Goal: Task Accomplishment & Management: Manage account settings

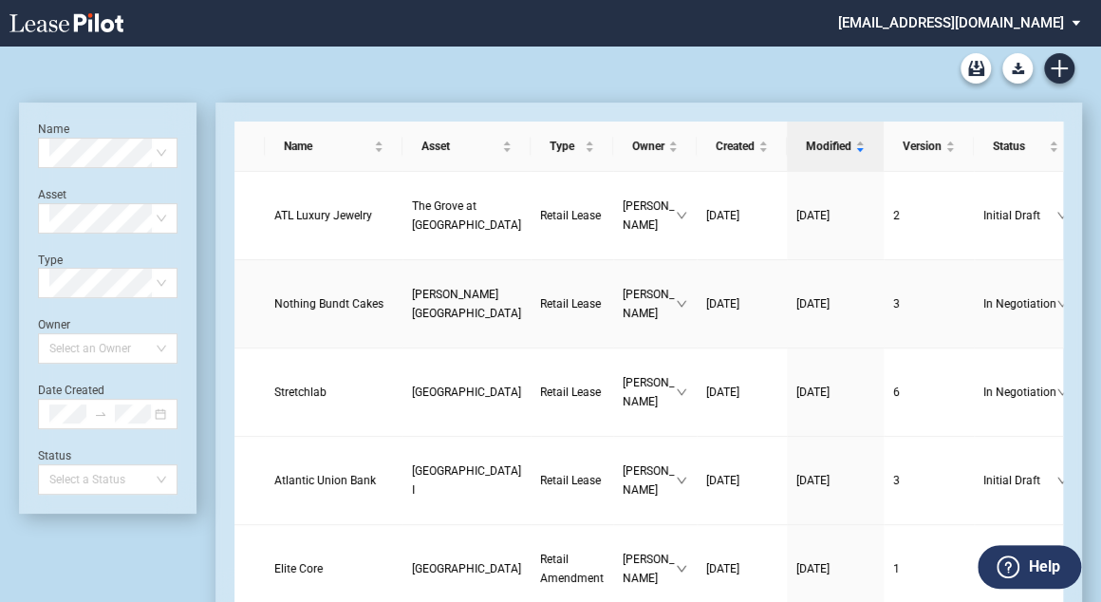
click at [329, 303] on link "Nothing Bundt Cakes" at bounding box center [333, 303] width 119 height 19
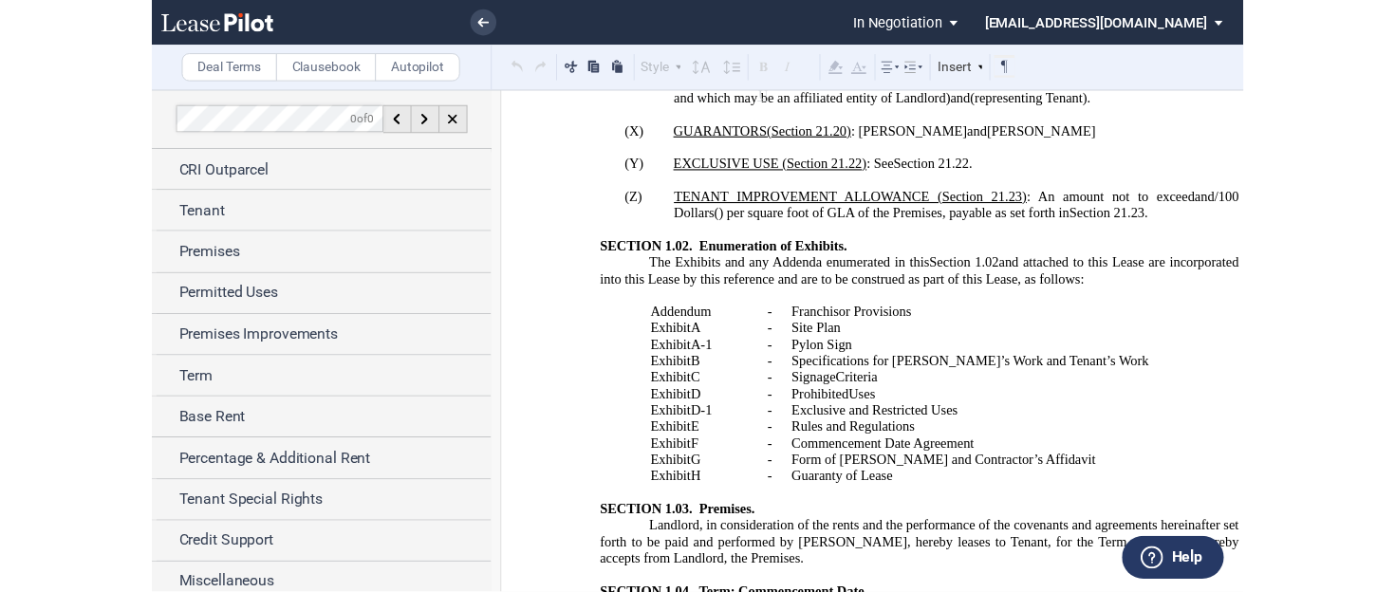
scroll to position [3493, 0]
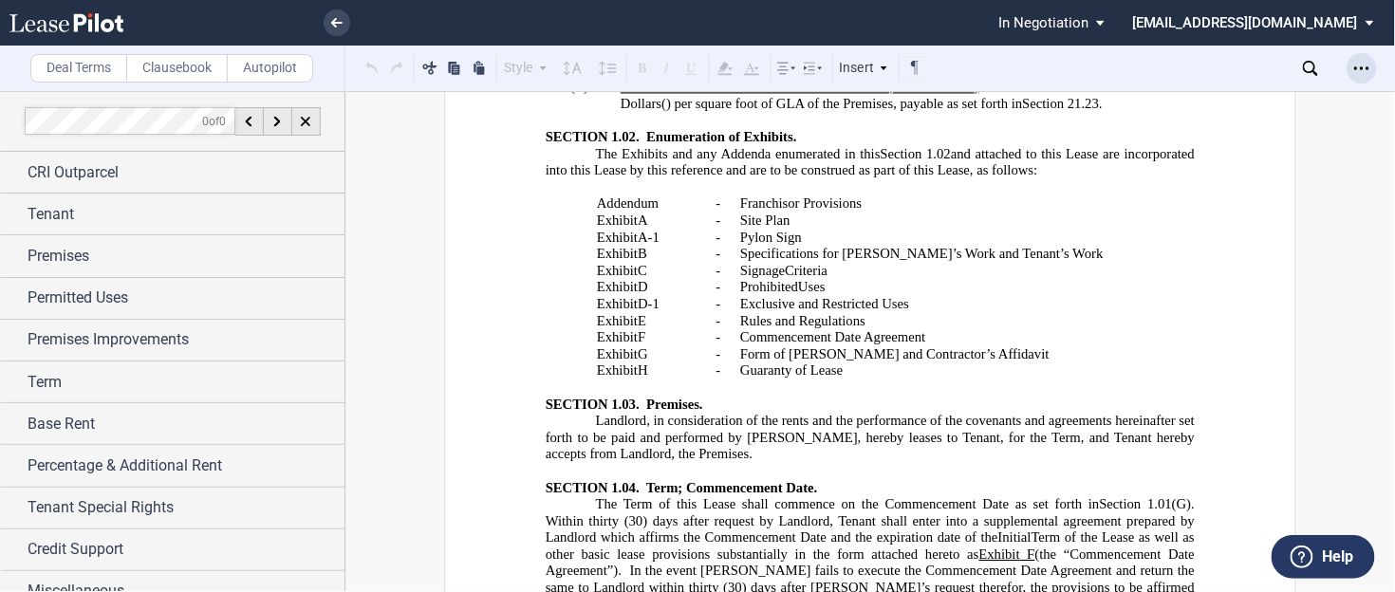
click at [1109, 71] on icon "Open Lease options menu" at bounding box center [1361, 68] width 15 height 15
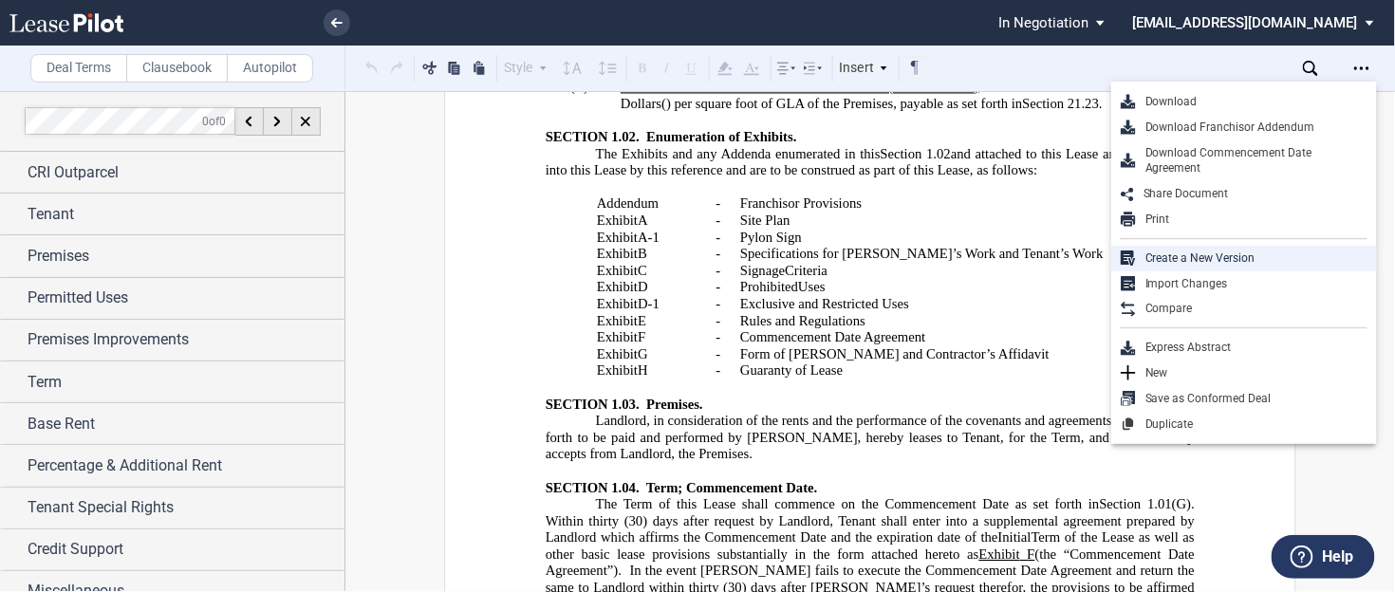
click at [1109, 253] on div "Create a New Version" at bounding box center [1252, 259] width 232 height 16
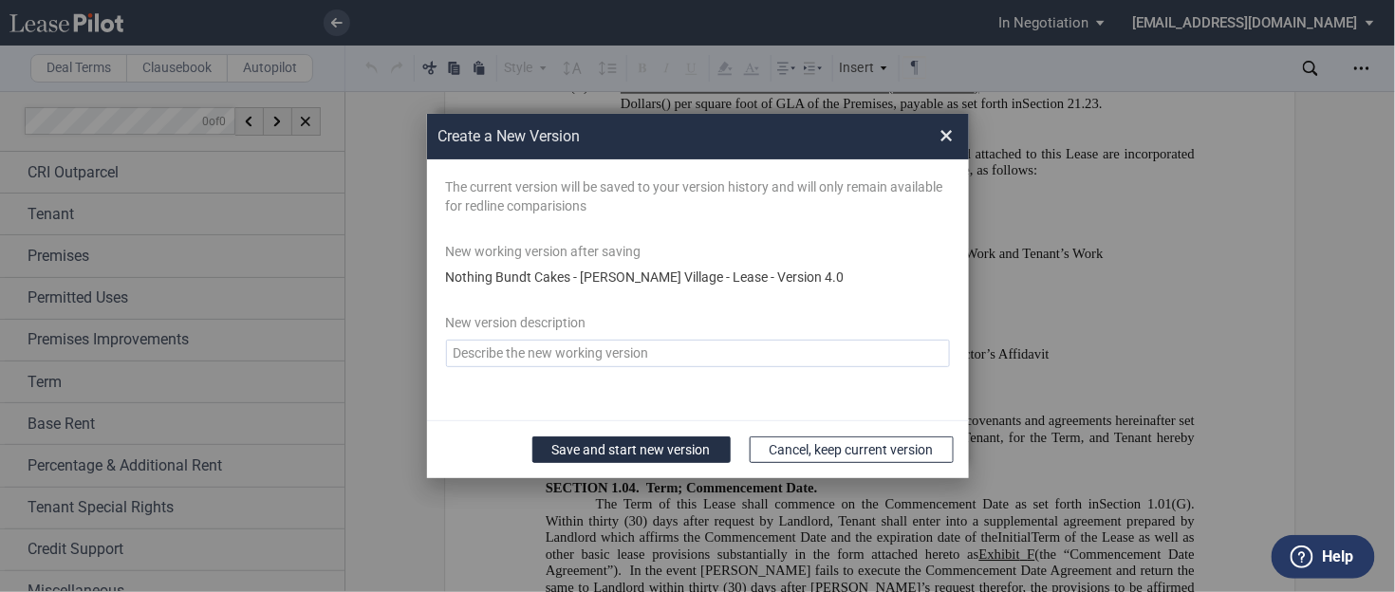
click at [540, 340] on textarea "Version Desc" at bounding box center [698, 354] width 504 height 28
type textarea "[DATE]"
click at [638, 446] on button "Save and start new version" at bounding box center [631, 450] width 198 height 27
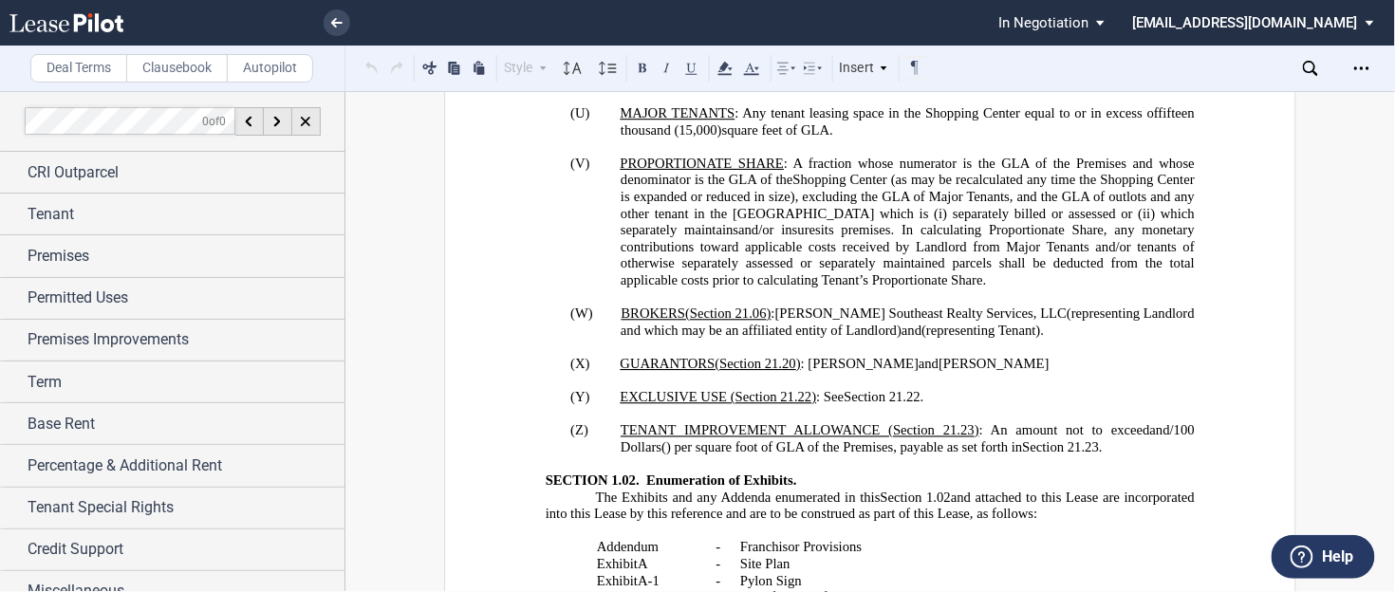
scroll to position [3113, 0]
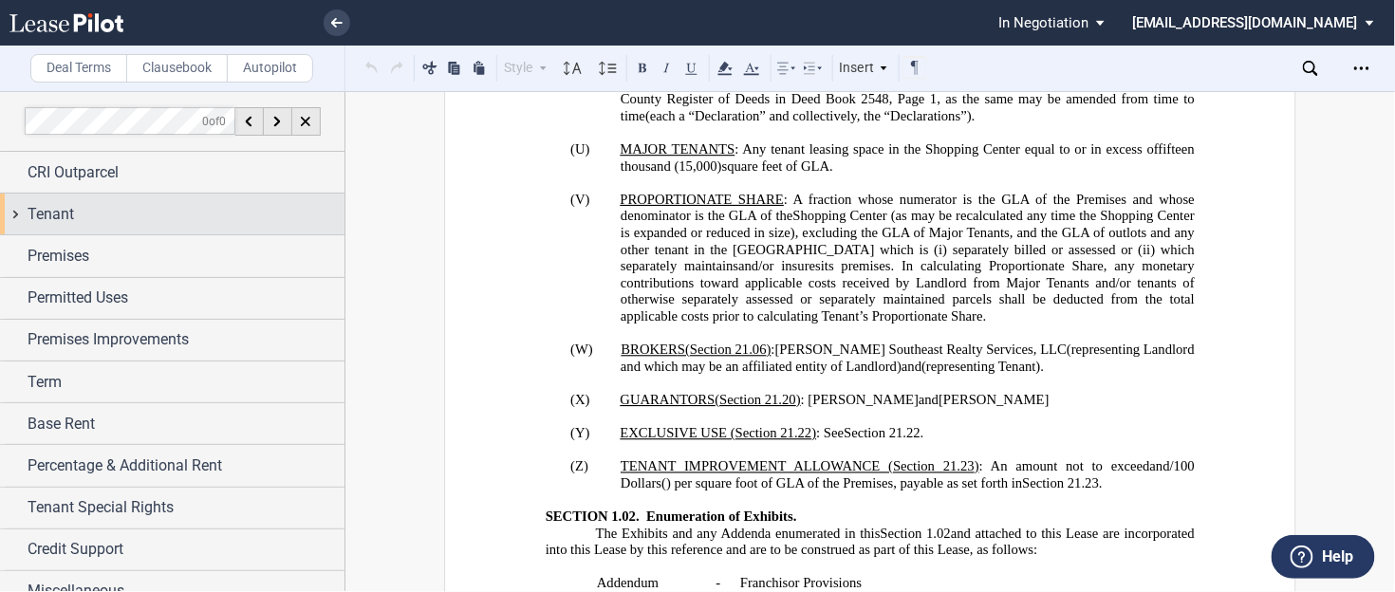
click at [56, 218] on span "Tenant" at bounding box center [51, 214] width 47 height 23
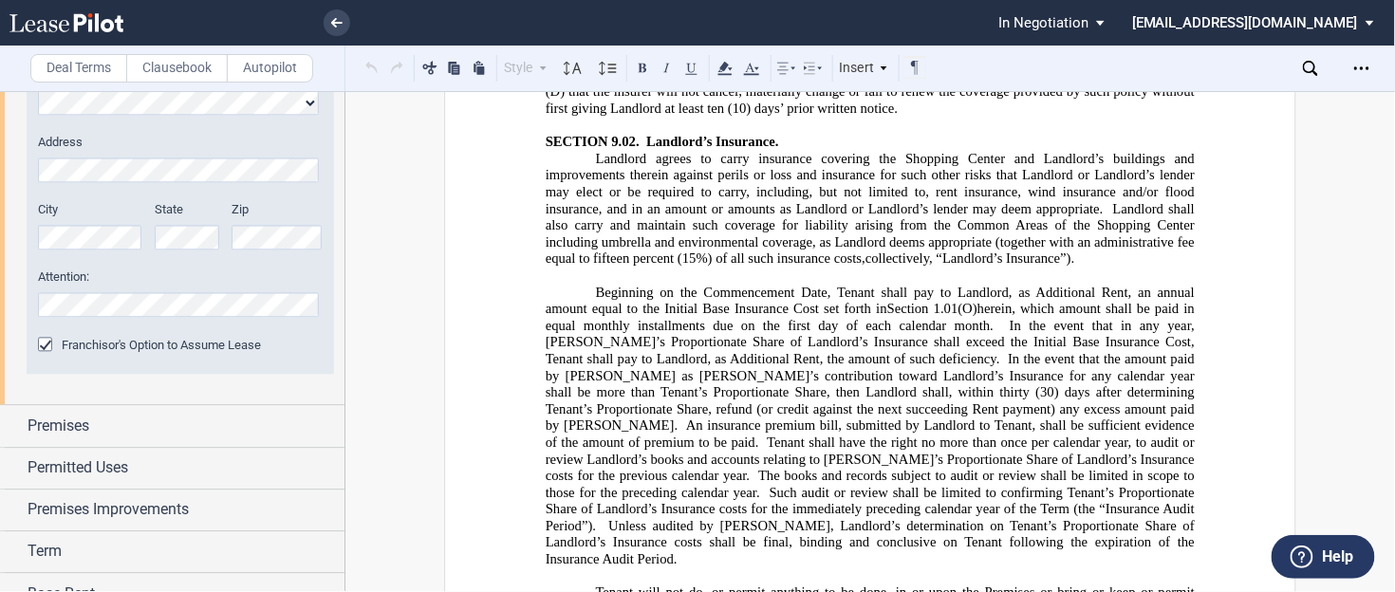
scroll to position [15565, 0]
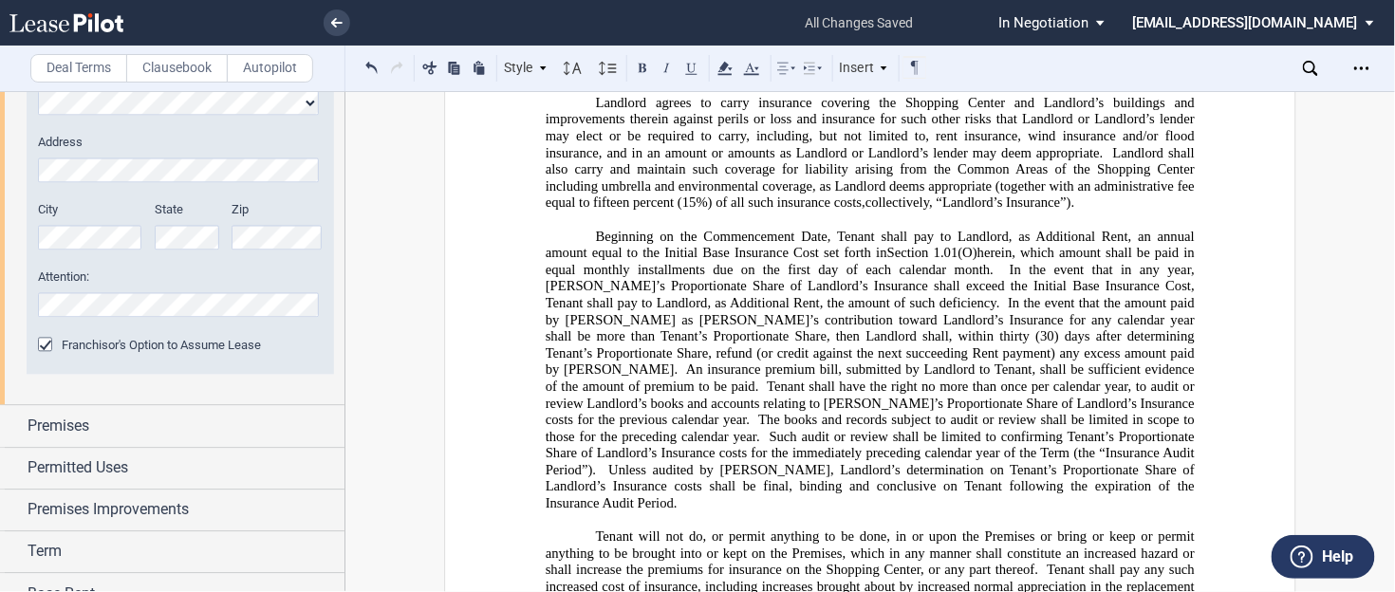
scroll to position [15793, 0]
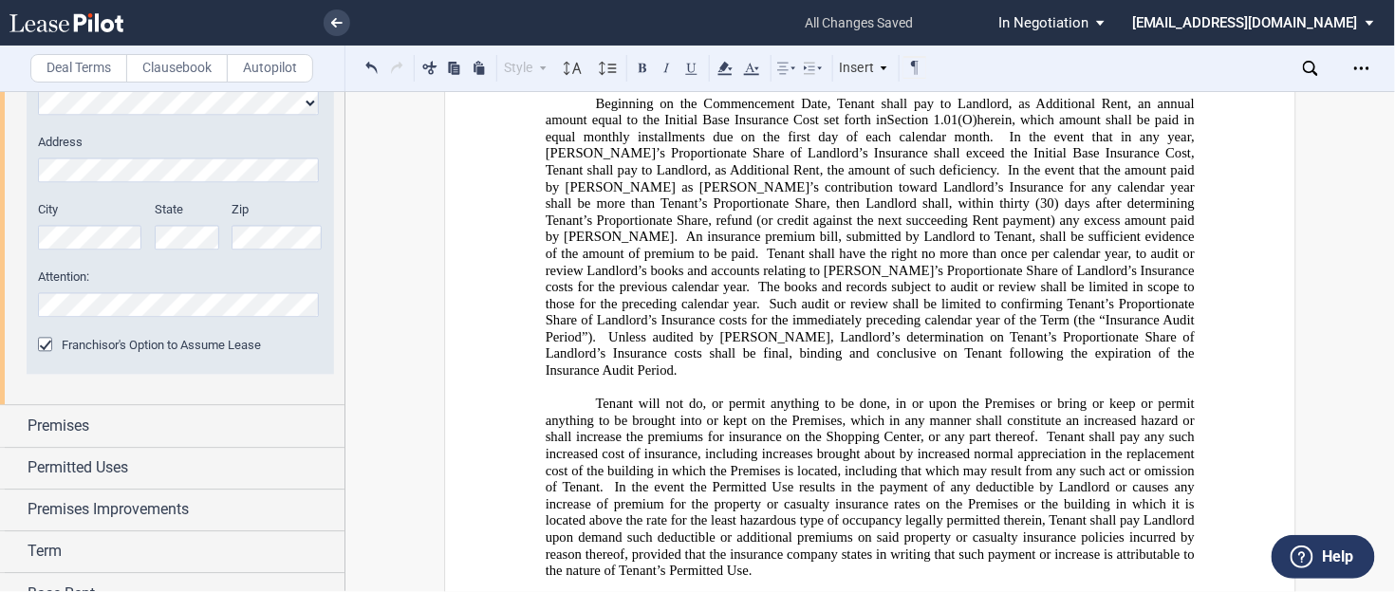
drag, startPoint x: 584, startPoint y: 289, endPoint x: 1120, endPoint y: 419, distance: 551.5
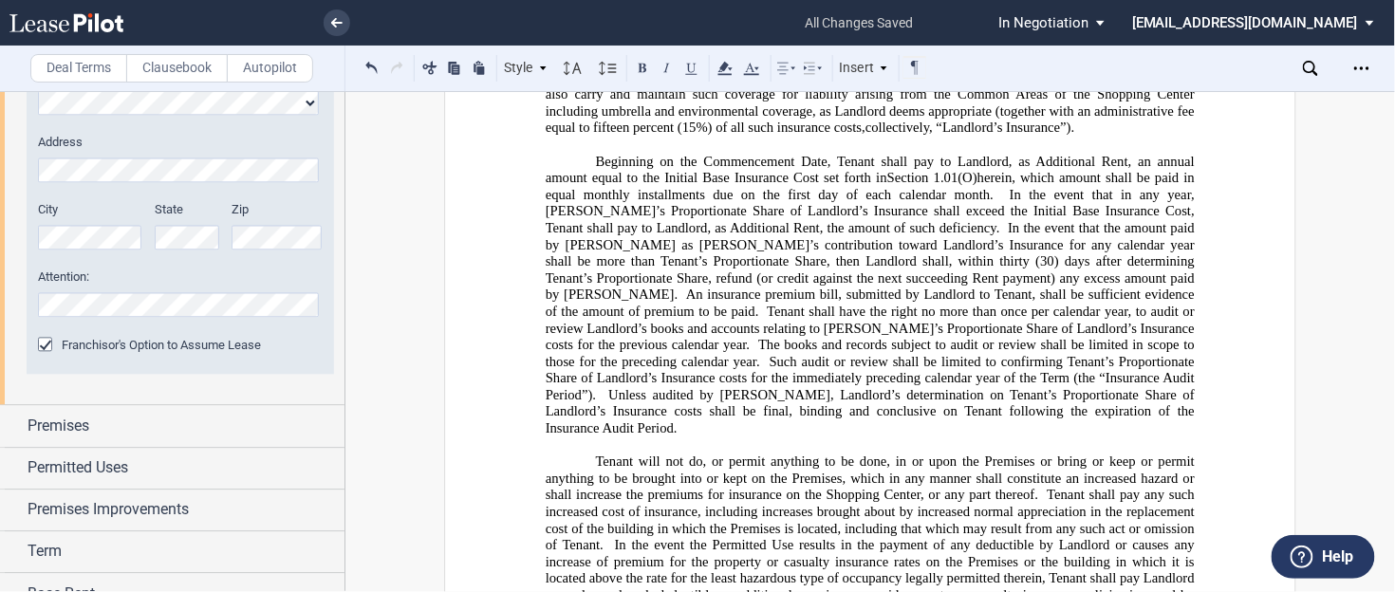
scroll to position [15641, 0]
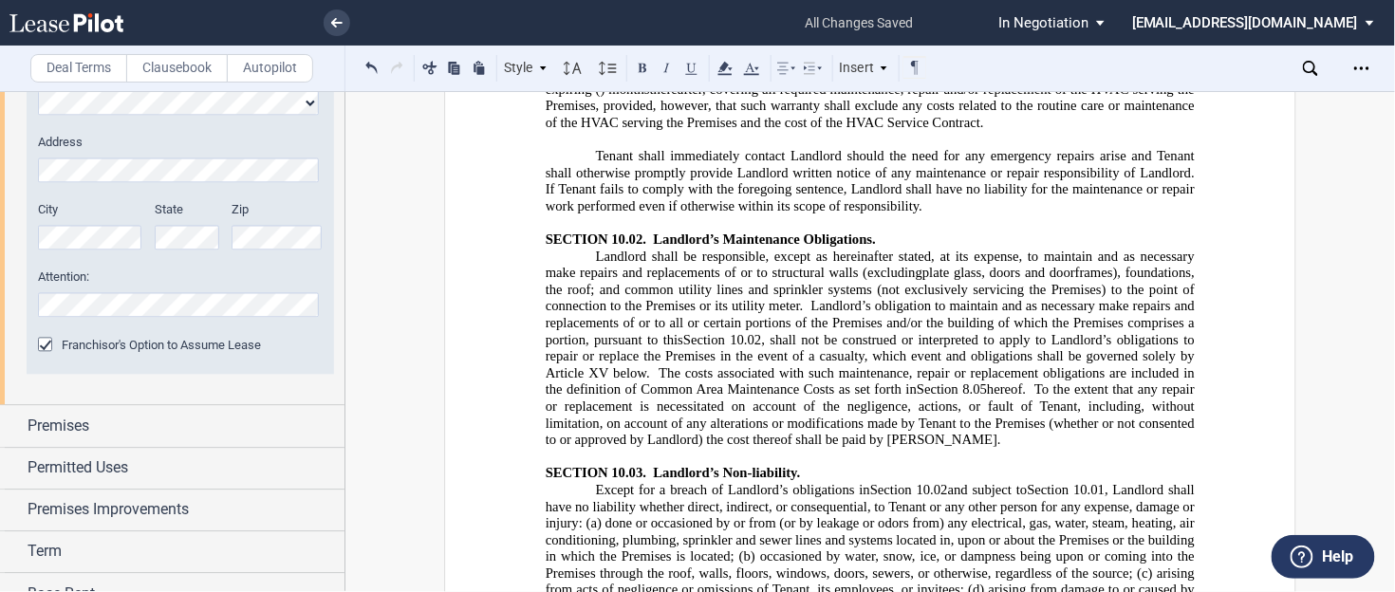
scroll to position [17463, 0]
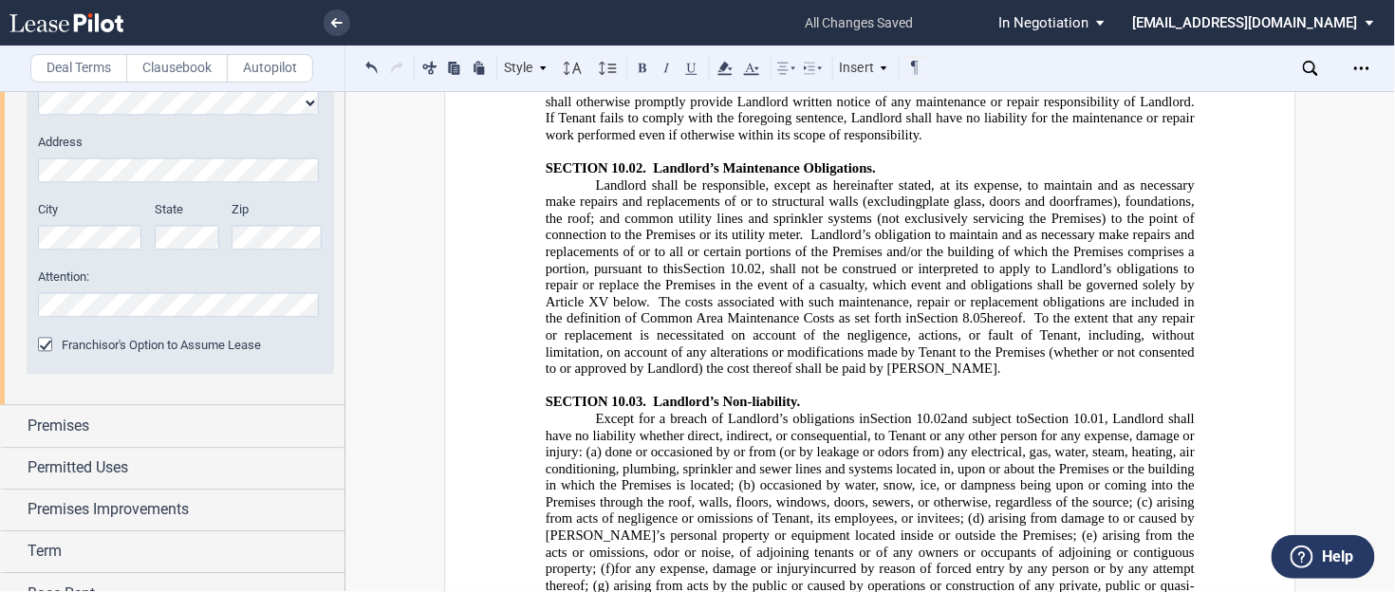
drag, startPoint x: 833, startPoint y: 140, endPoint x: 777, endPoint y: 152, distance: 57.1
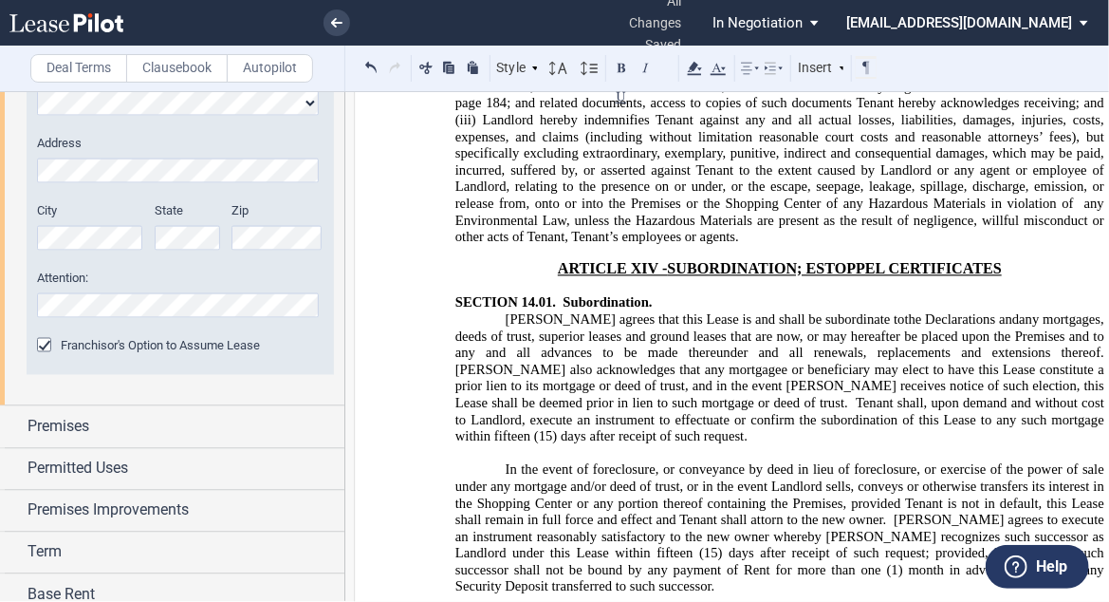
scroll to position [20120, 0]
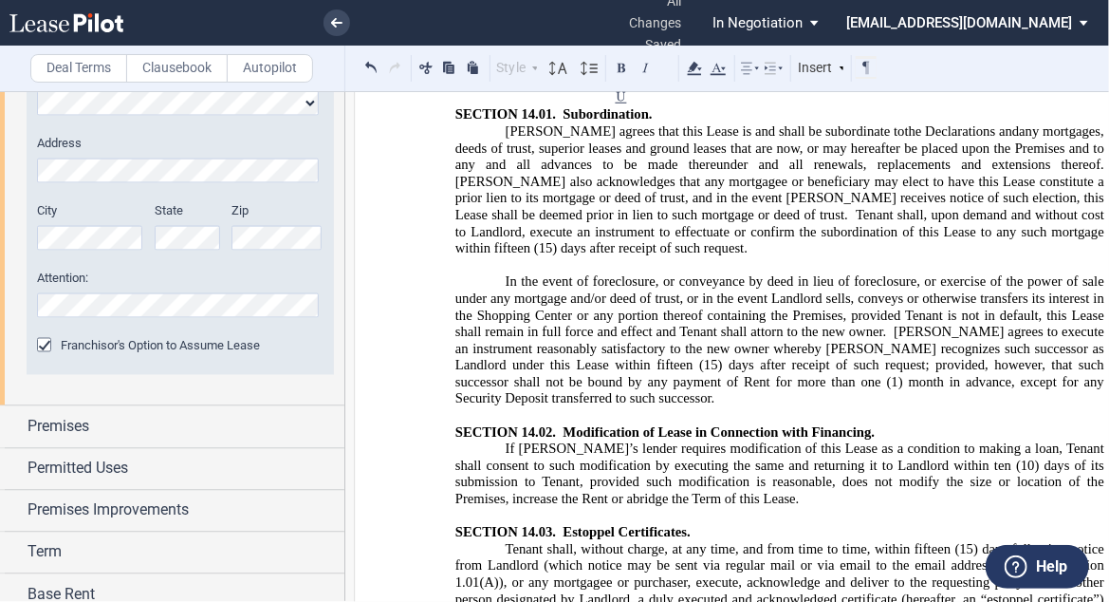
drag, startPoint x: 802, startPoint y: 340, endPoint x: 531, endPoint y: 341, distance: 271.4
drag, startPoint x: 1033, startPoint y: 368, endPoint x: 737, endPoint y: 399, distance: 296.7
click at [691, 76] on icon at bounding box center [694, 68] width 23 height 23
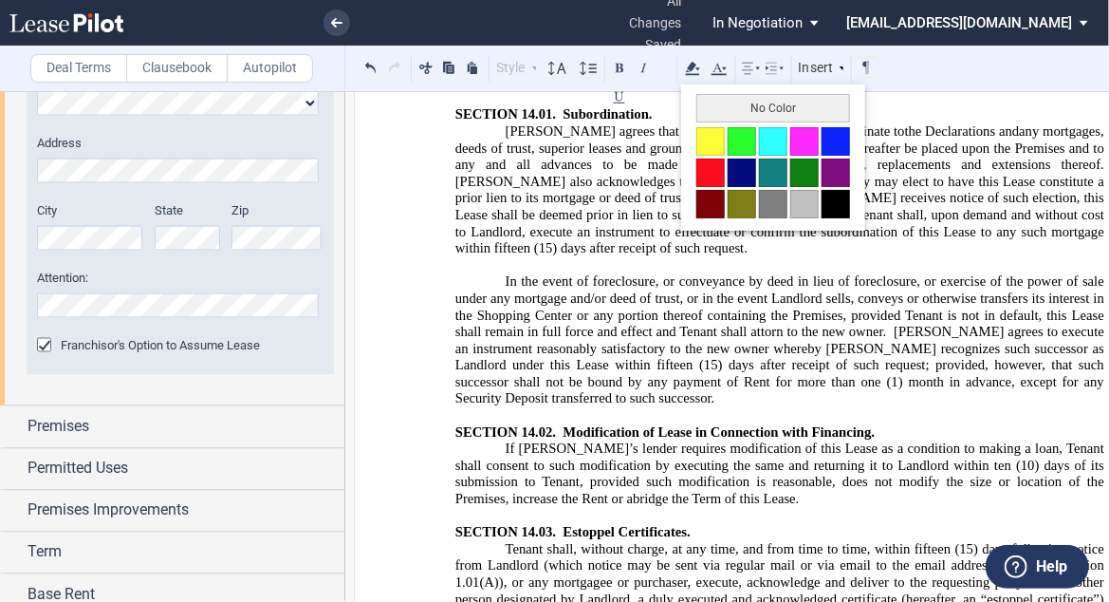
click at [726, 115] on button "No Color" at bounding box center [774, 108] width 154 height 28
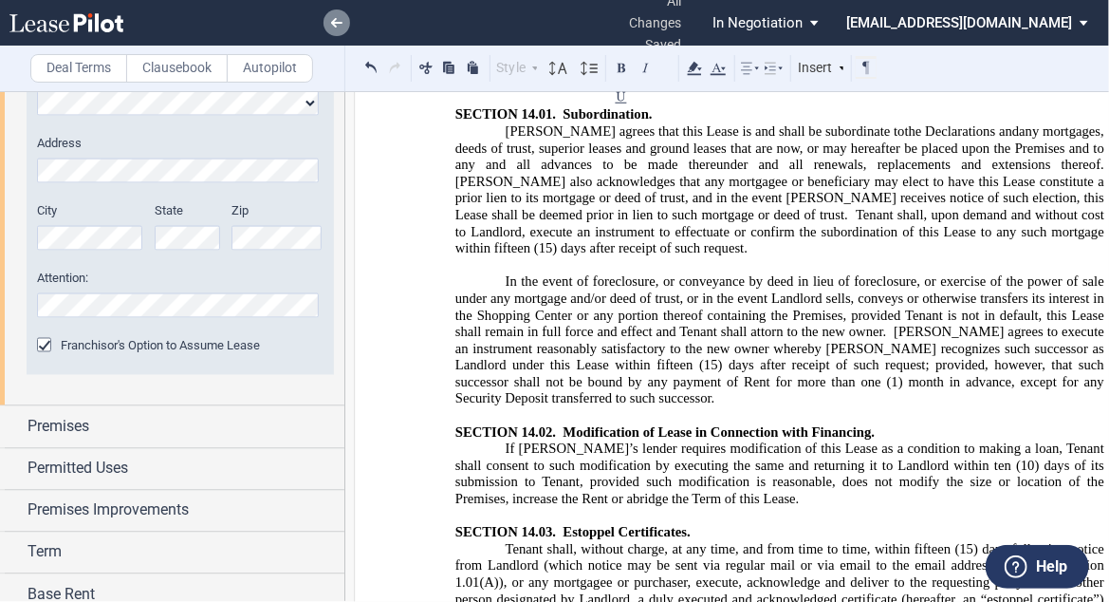
click at [332, 20] on icon at bounding box center [336, 22] width 11 height 9
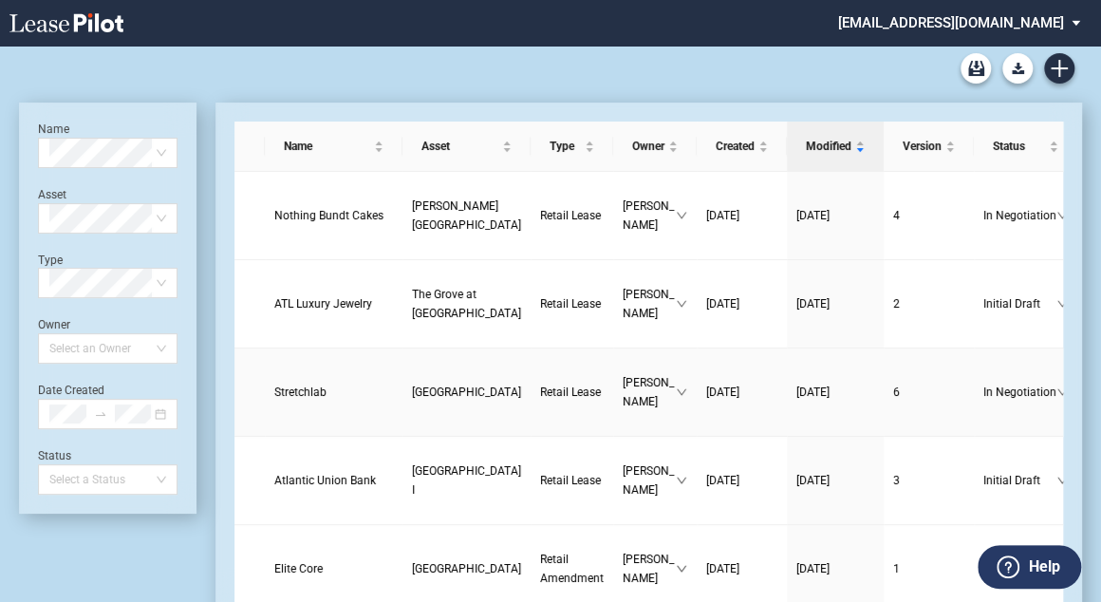
click at [310, 393] on span "Stretchlab" at bounding box center [300, 391] width 52 height 13
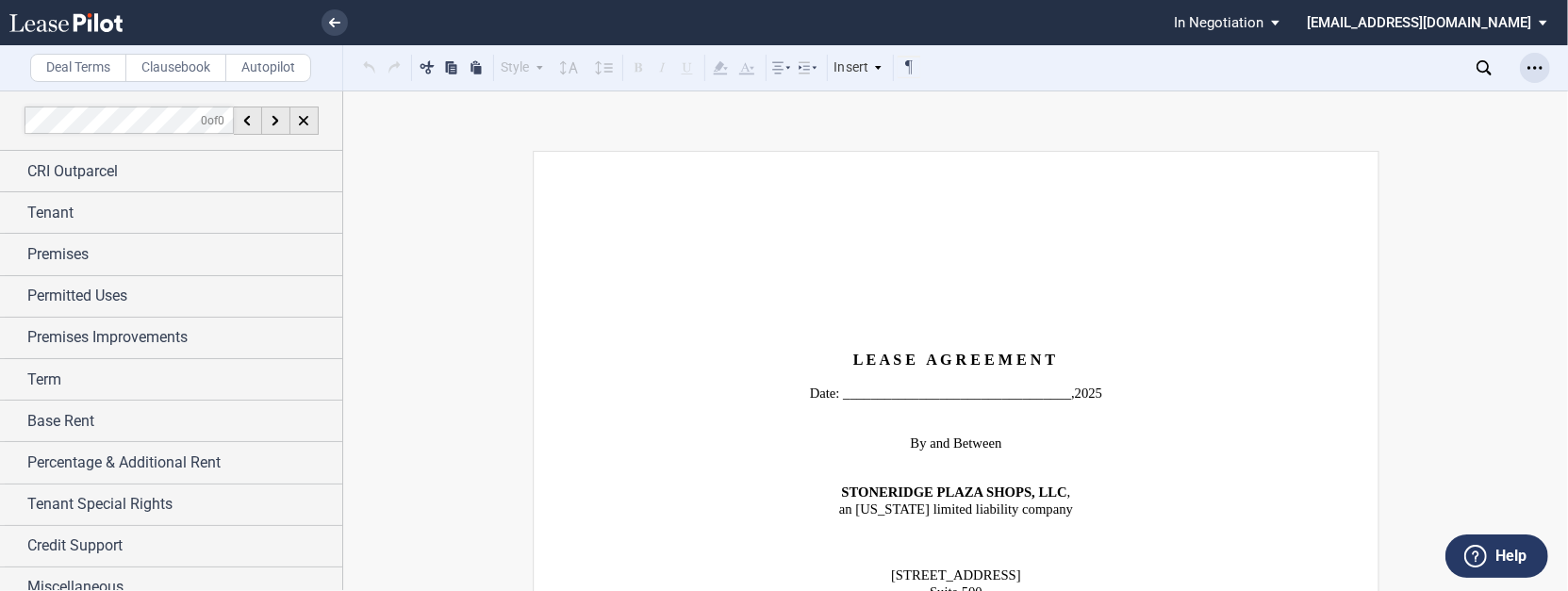
click at [1102, 66] on icon "Open Lease options menu" at bounding box center [1534, 68] width 15 height 15
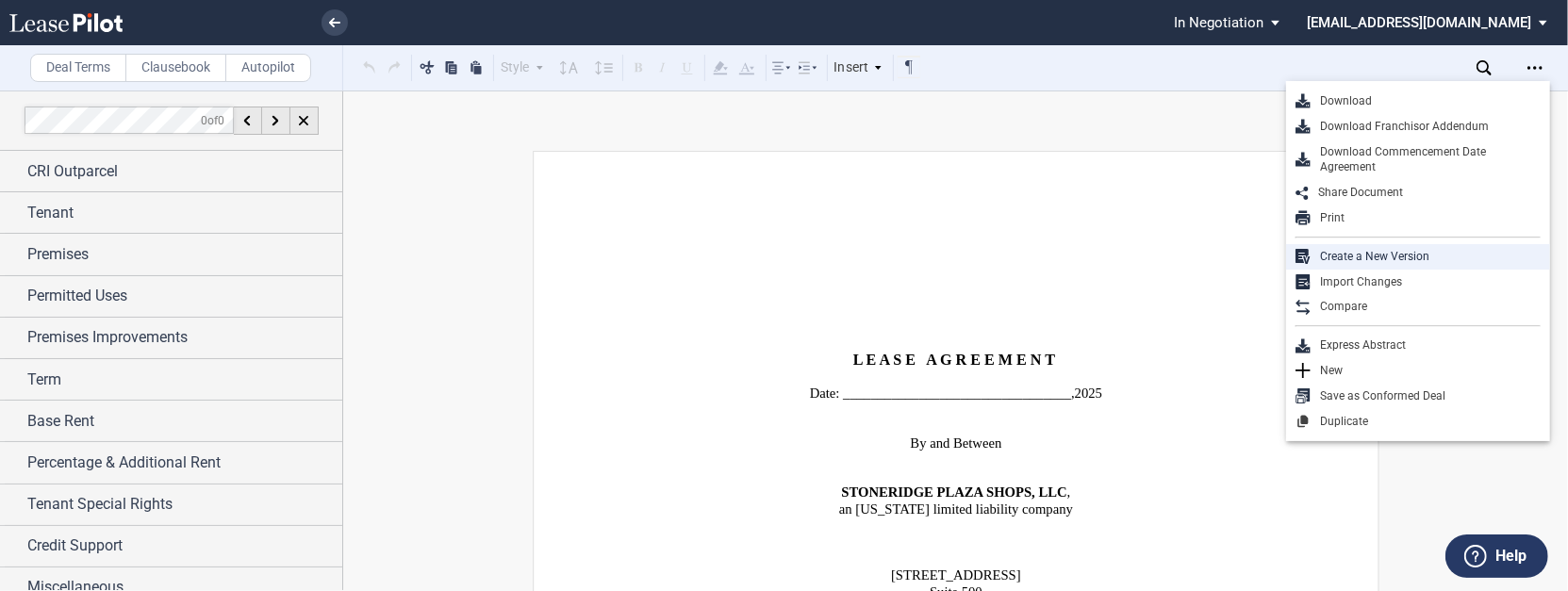
click at [1102, 262] on div "Create a New Version" at bounding box center [1426, 257] width 231 height 16
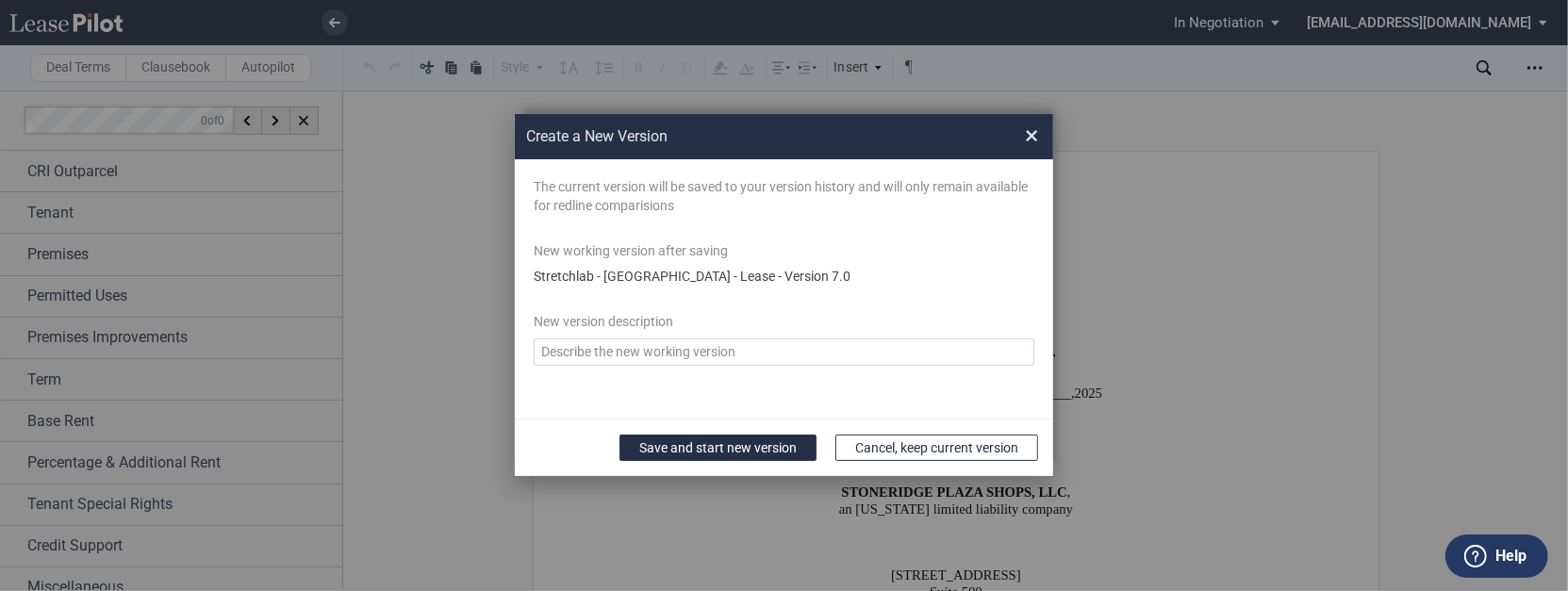
click at [589, 340] on div "Create a ..." at bounding box center [784, 352] width 501 height 43
click at [590, 343] on textarea "Version Desc" at bounding box center [784, 353] width 501 height 28
type textarea "8-12 JFW edits"
click at [661, 455] on button "Save and start new version" at bounding box center [718, 448] width 197 height 27
click at [765, 452] on button "Save and start new version" at bounding box center [718, 448] width 197 height 27
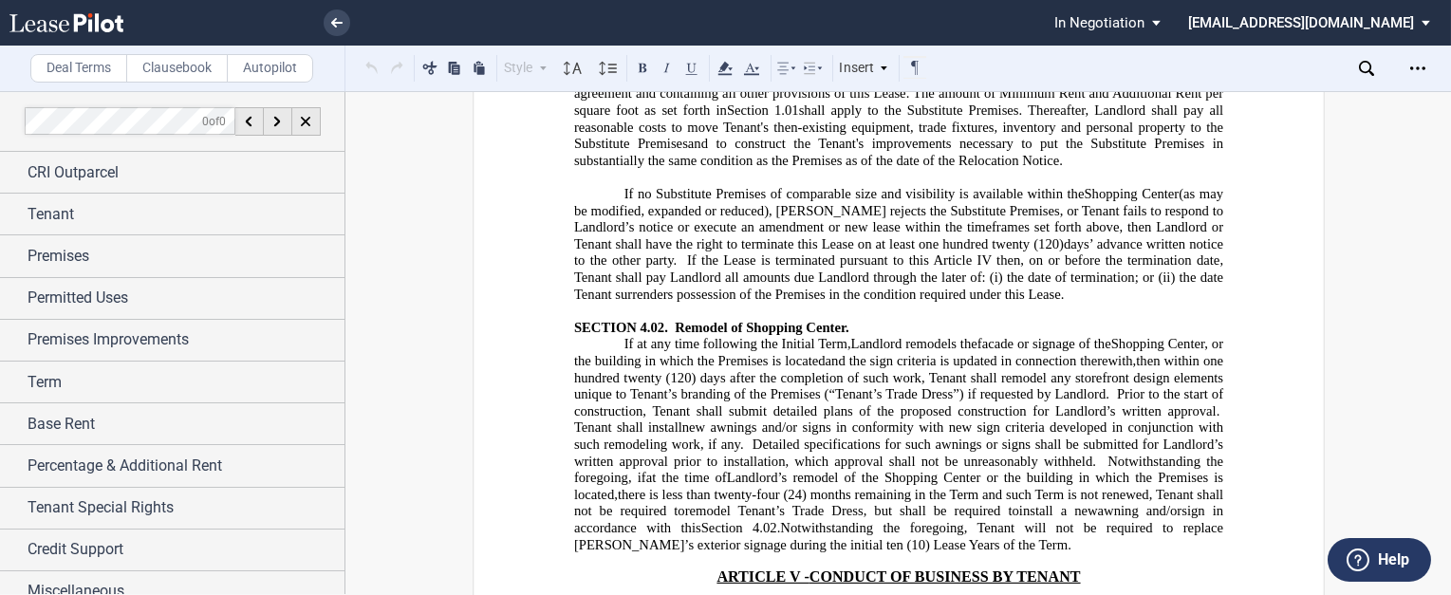
scroll to position [9339, 0]
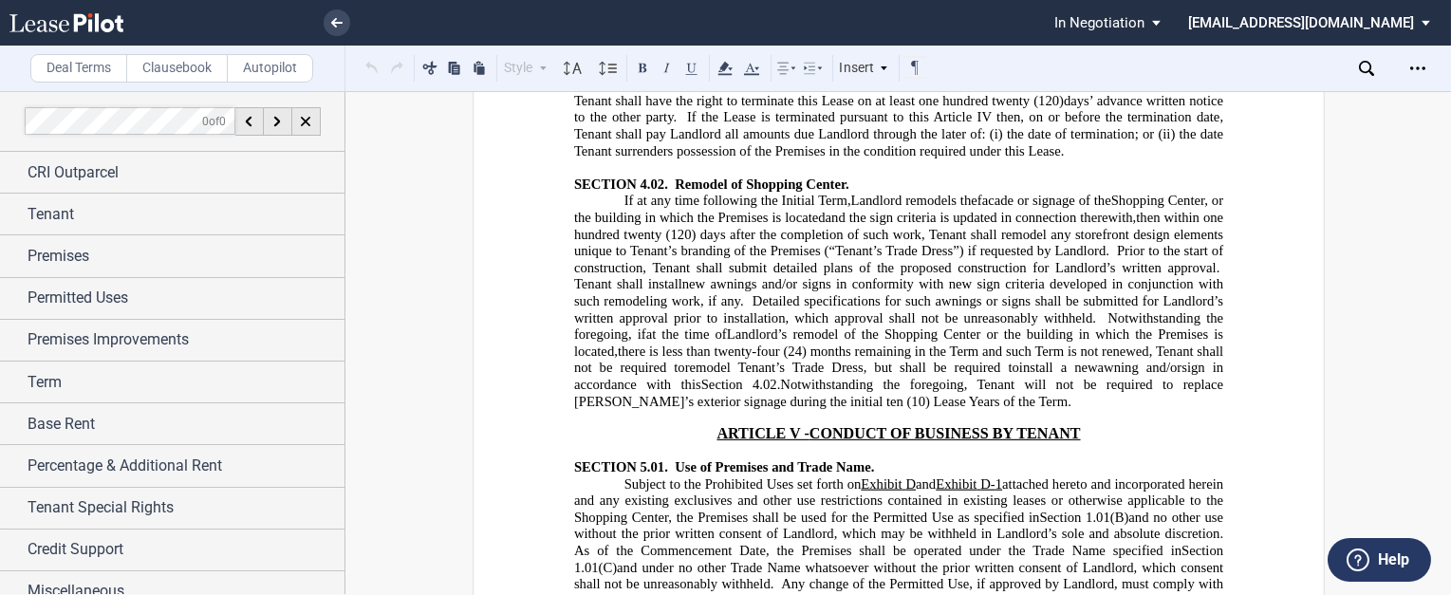
drag, startPoint x: 1221, startPoint y: 290, endPoint x: 1230, endPoint y: 292, distance: 9.7
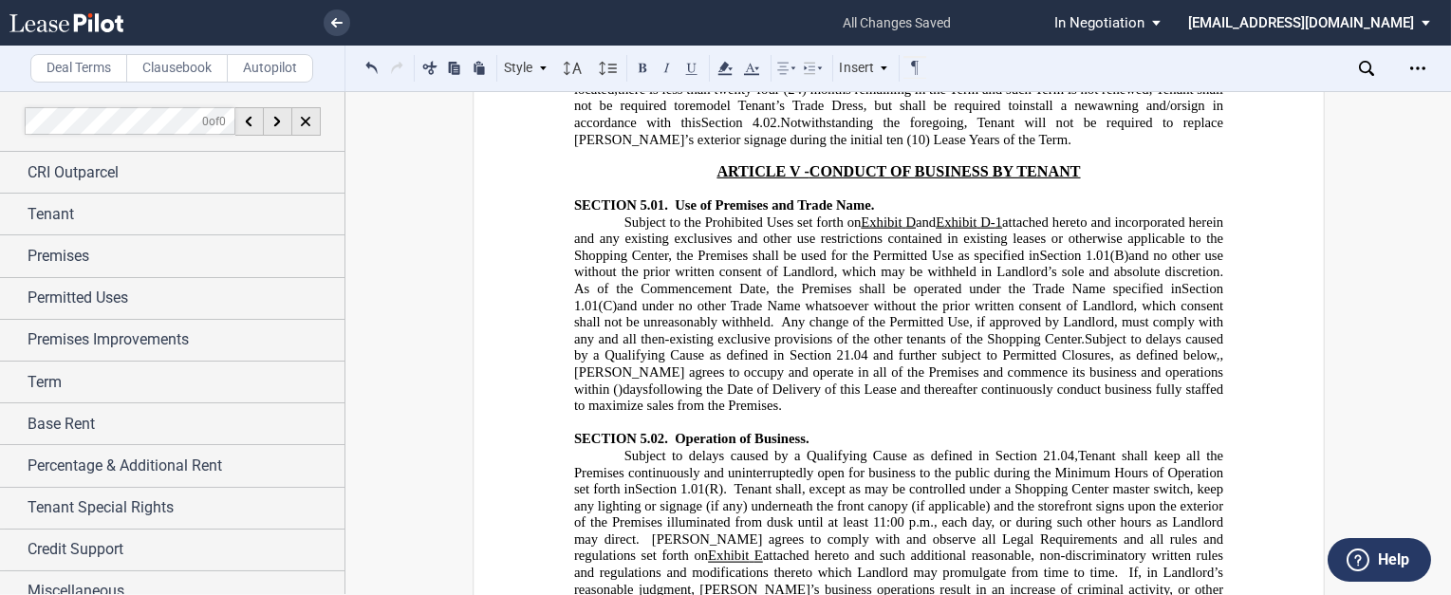
scroll to position [9567, 0]
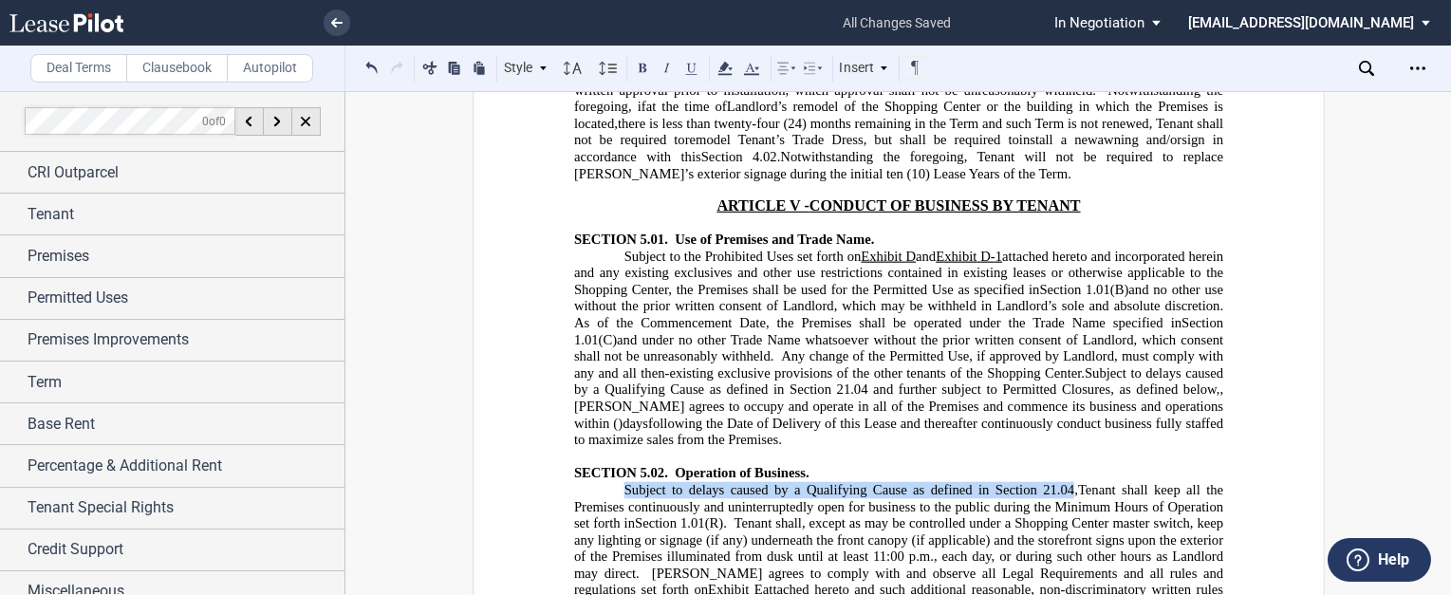
drag, startPoint x: 1063, startPoint y: 180, endPoint x: 619, endPoint y: 177, distance: 444.2
click at [624, 482] on span "Subject to delays caused by a Qualifying Cause as defined in Section 21.04," at bounding box center [851, 490] width 454 height 16
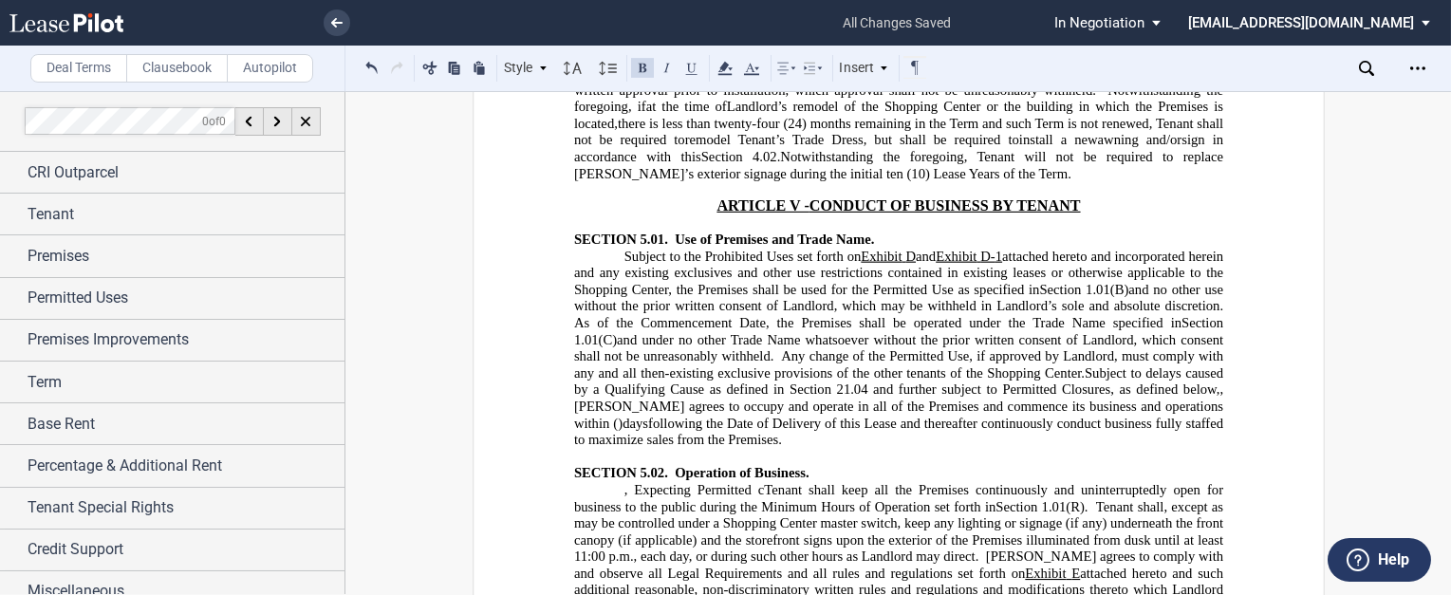
click at [652, 482] on span ", Expecting Permitted c" at bounding box center [694, 490] width 140 height 16
click at [755, 482] on span "Excepting Permitted c Tenant shall keep all the Premises continuously and unint…" at bounding box center [899, 498] width 653 height 32
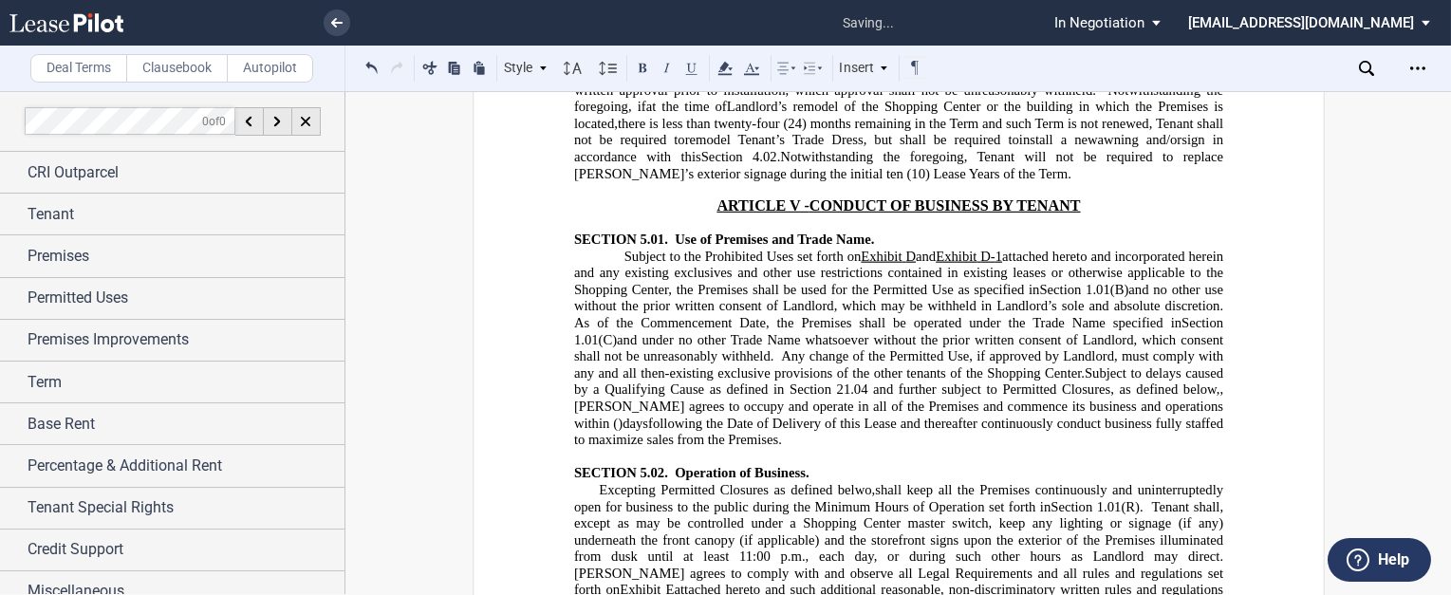
drag, startPoint x: 850, startPoint y: 178, endPoint x: 859, endPoint y: 174, distance: 9.8
click at [850, 482] on span "Excepting Permitted Closures as defined belwo," at bounding box center [737, 490] width 276 height 16
click at [873, 482] on span "Excepting Permitted Closures as defined belwwo," at bounding box center [740, 490] width 282 height 16
click at [870, 482] on span "Excepting Permitted Closures as defined belwwo," at bounding box center [740, 490] width 282 height 16
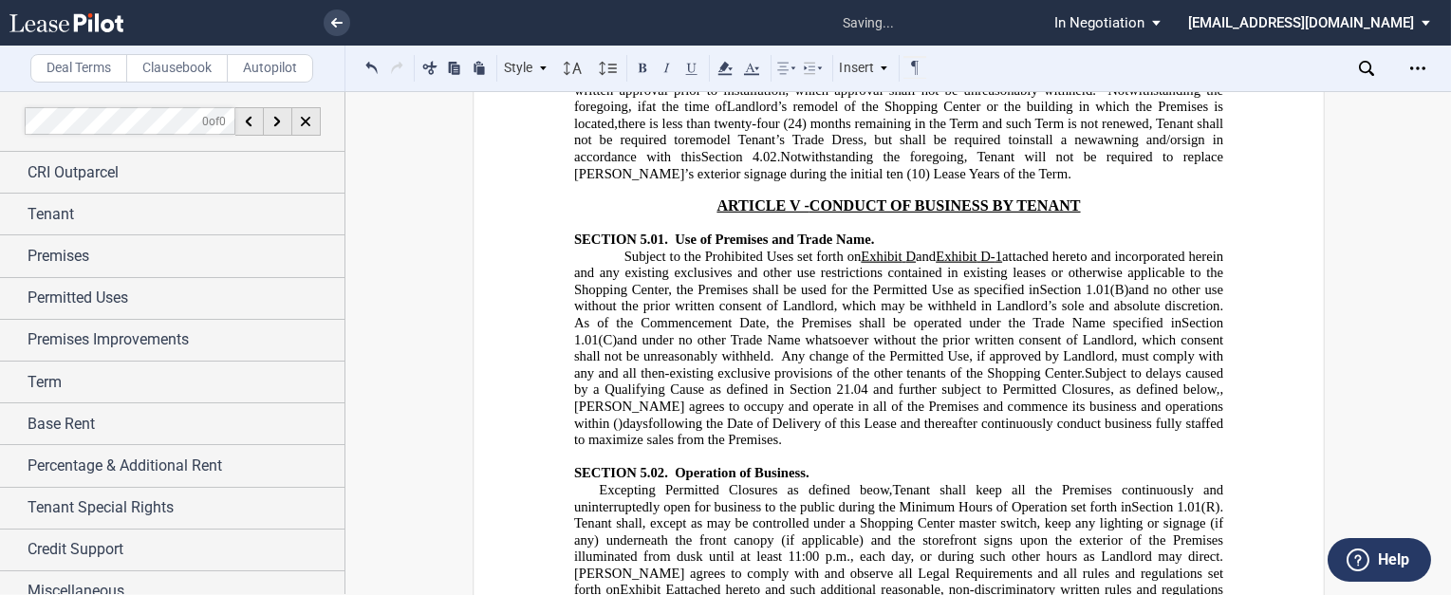
click at [599, 482] on span "Excepting Permitted Closures as defined beow," at bounding box center [745, 490] width 293 height 16
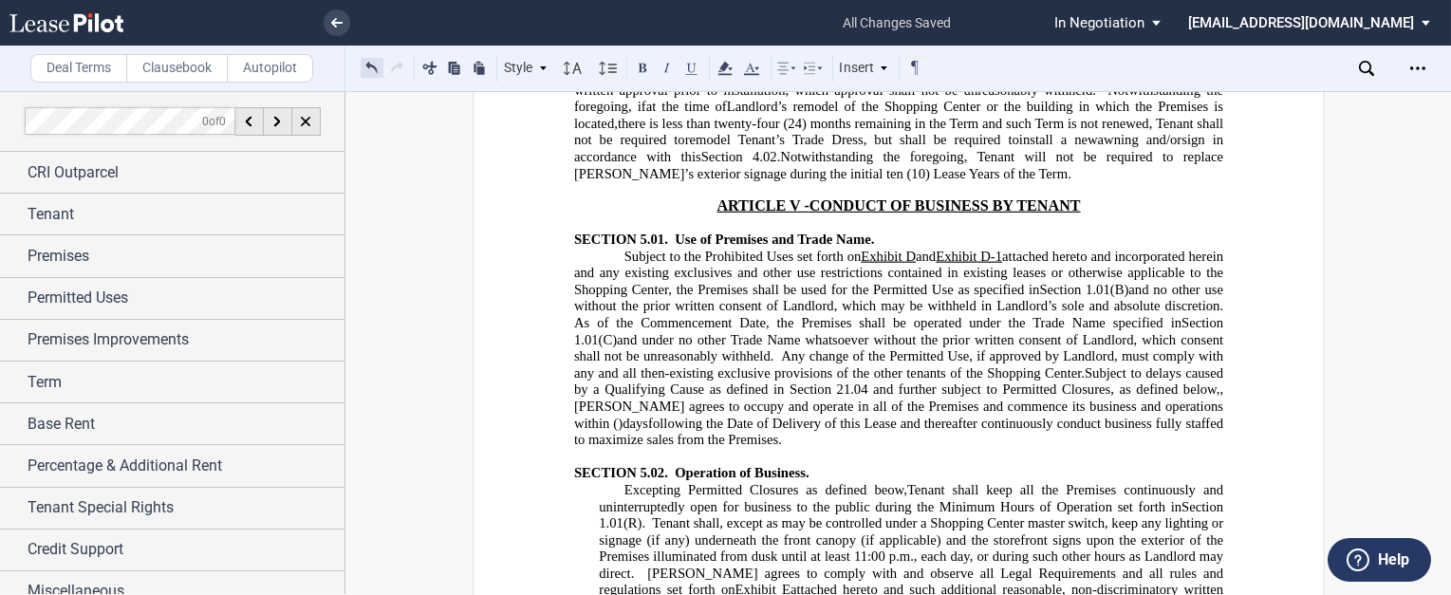
click at [370, 66] on button at bounding box center [372, 67] width 23 height 23
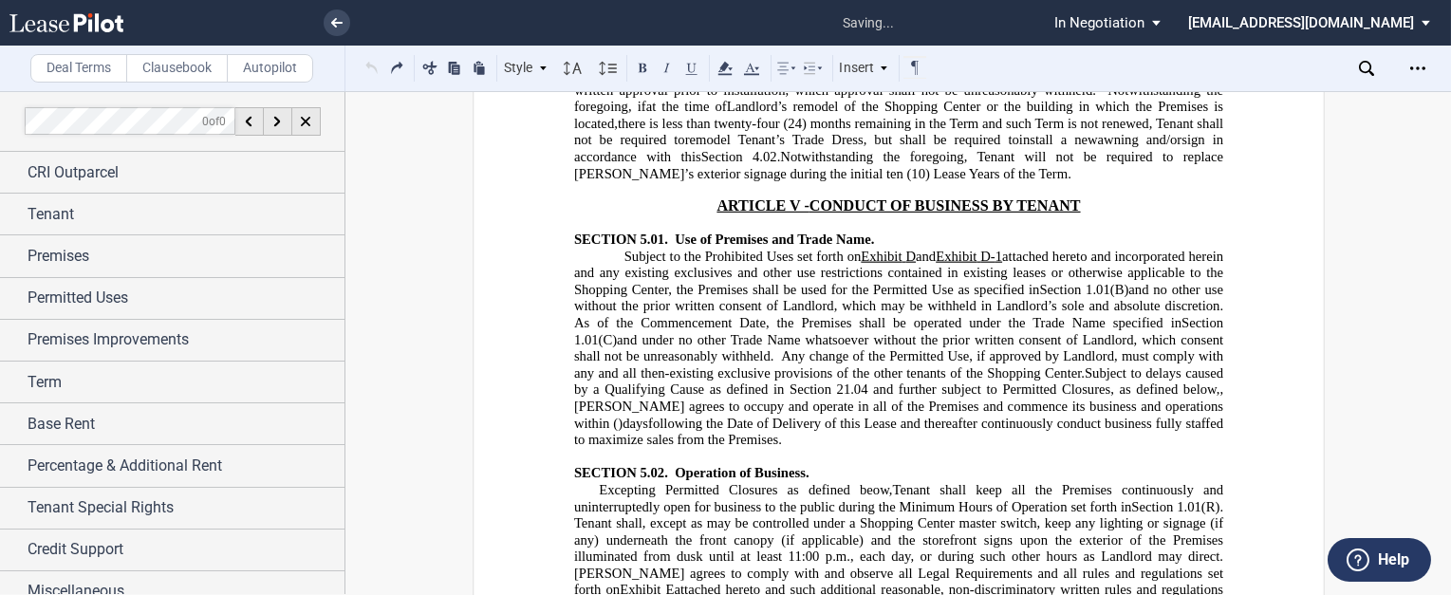
click at [599, 482] on span "Excepting Permitted Closures as defined beow," at bounding box center [745, 490] width 293 height 16
click at [824, 69] on icon at bounding box center [813, 68] width 23 height 23
drag, startPoint x: 906, startPoint y: 102, endPoint x: 863, endPoint y: 176, distance: 85.1
click at [907, 102] on icon at bounding box center [913, 105] width 15 height 15
click at [916, 106] on icon at bounding box center [913, 105] width 15 height 15
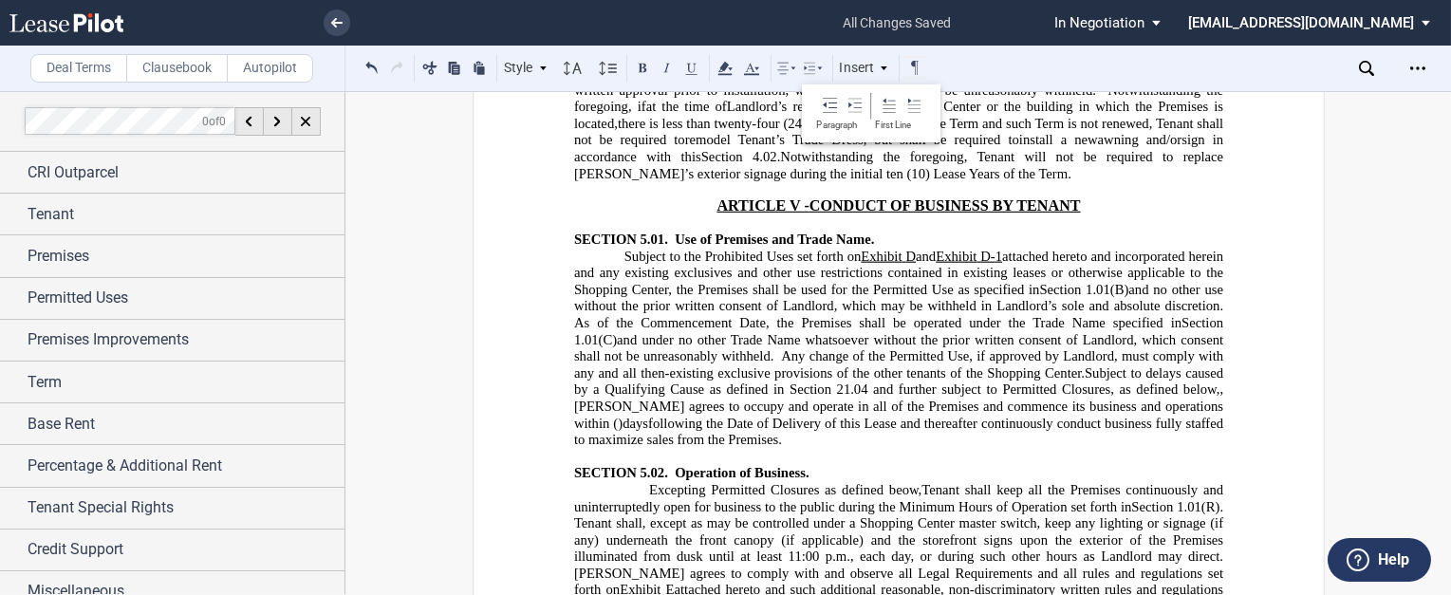
drag, startPoint x: 863, startPoint y: 176, endPoint x: 891, endPoint y: 203, distance: 39.6
click at [866, 482] on span "Excepting Permitted Closures as defined beow," at bounding box center [785, 490] width 272 height 16
click at [921, 399] on span "Tenant agrees to occupy and operate in all of the Premises and commence its bus…" at bounding box center [899, 415] width 653 height 32
click at [892, 515] on span "Tenant shall, except as may be controlled under a Shopping Center master switch…" at bounding box center [899, 539] width 653 height 49
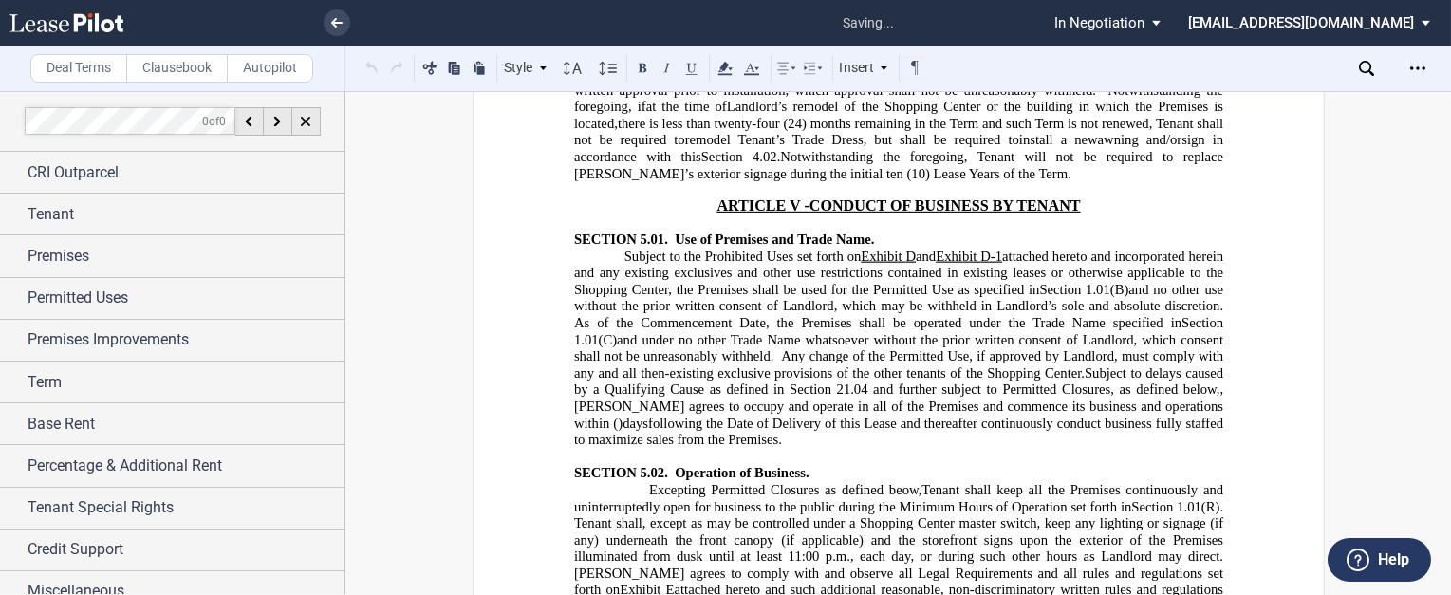
click at [897, 482] on span "Excepting Permitted Closures as defined beow," at bounding box center [785, 490] width 272 height 16
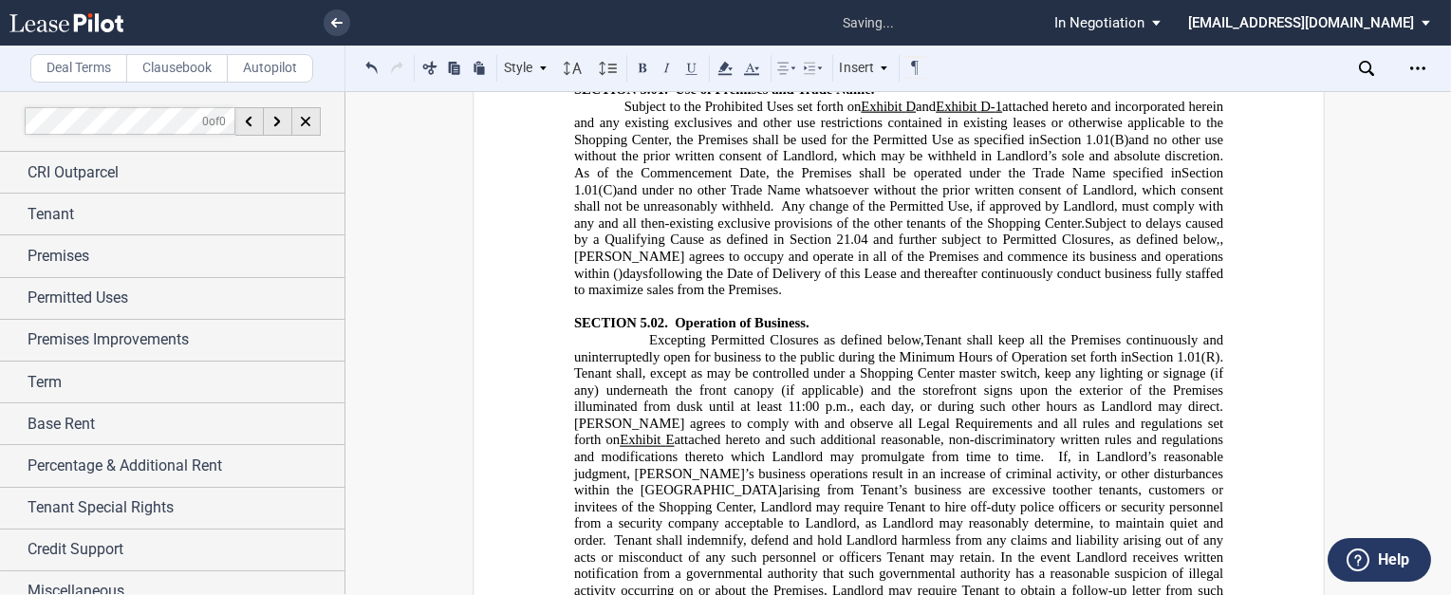
scroll to position [9946, 0]
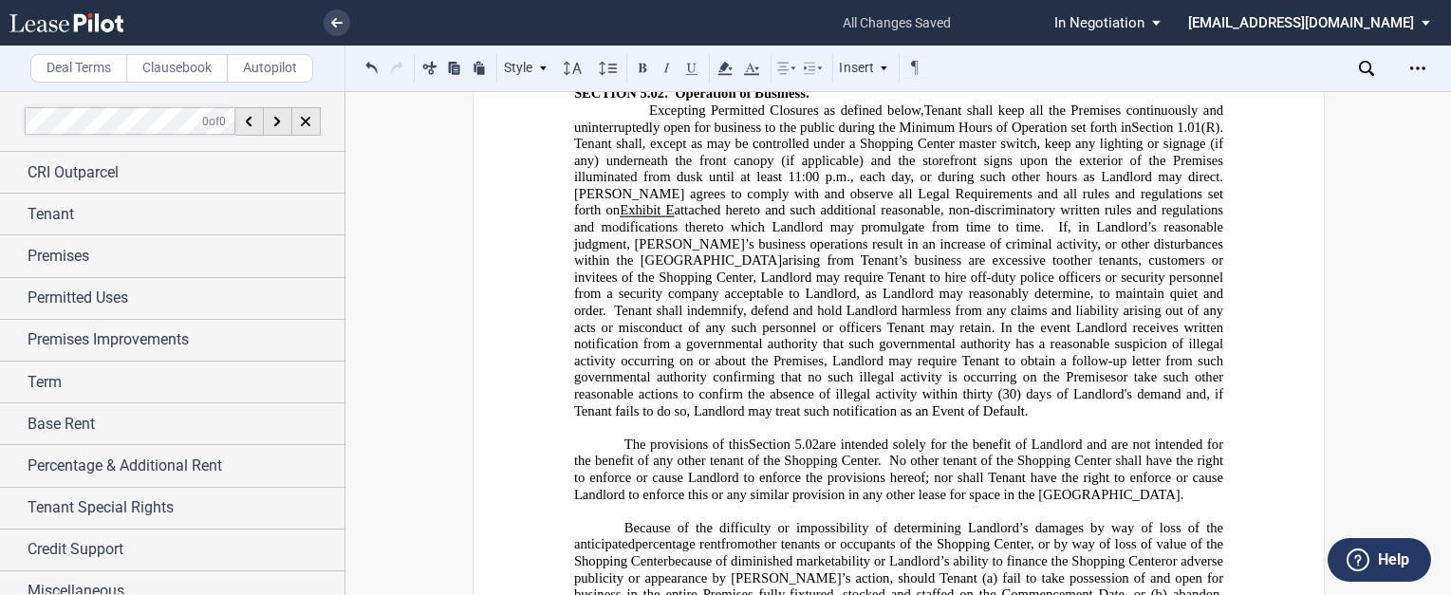
drag, startPoint x: 1184, startPoint y: 427, endPoint x: 665, endPoint y: 440, distance: 519.3
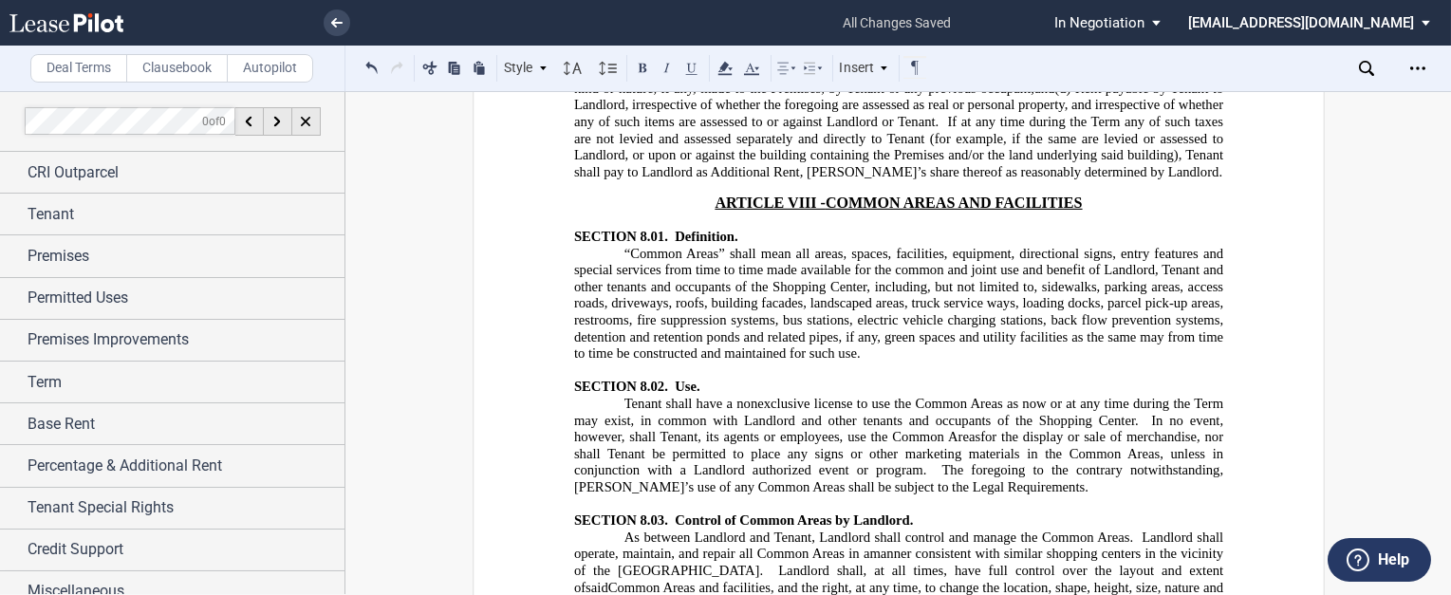
scroll to position [12756, 0]
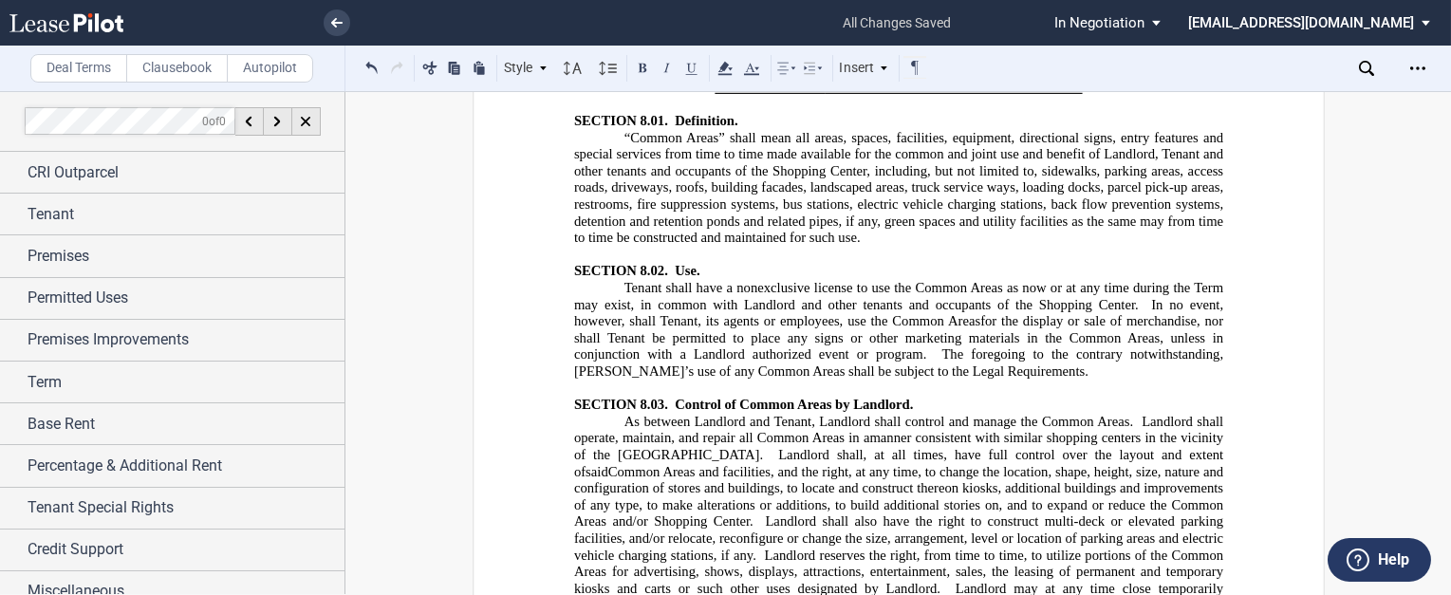
drag, startPoint x: 939, startPoint y: 167, endPoint x: 1057, endPoint y: 150, distance: 119.9
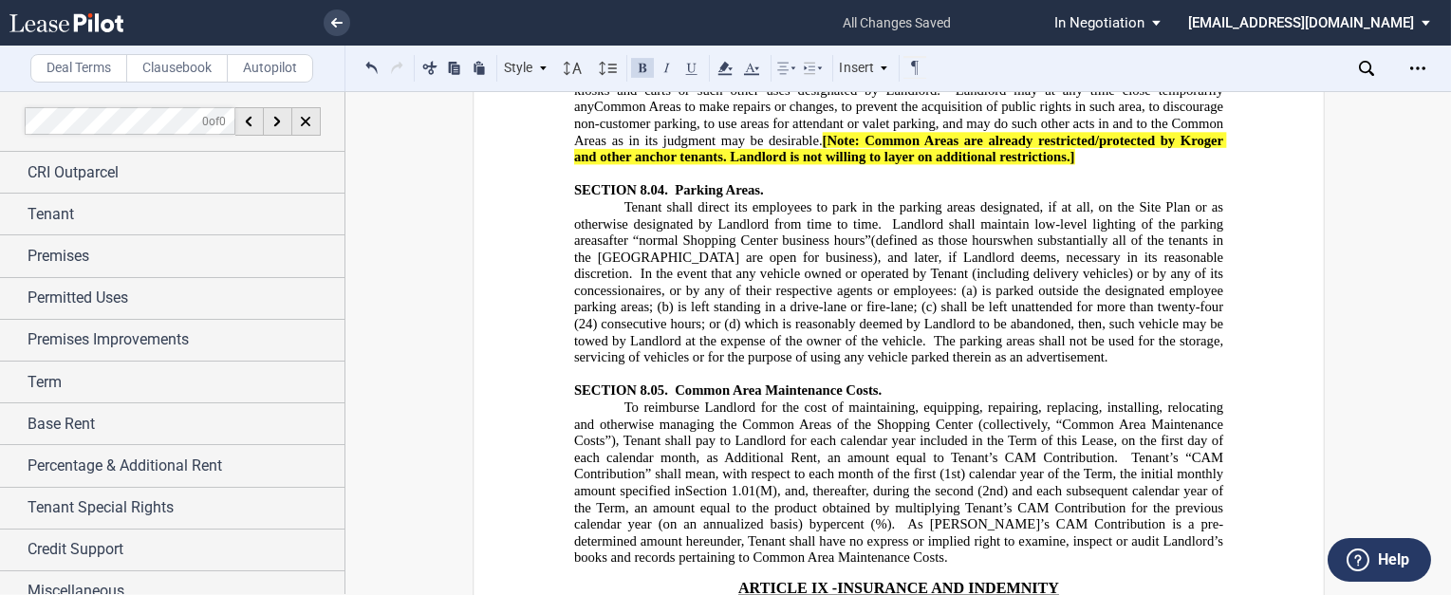
scroll to position [13439, 0]
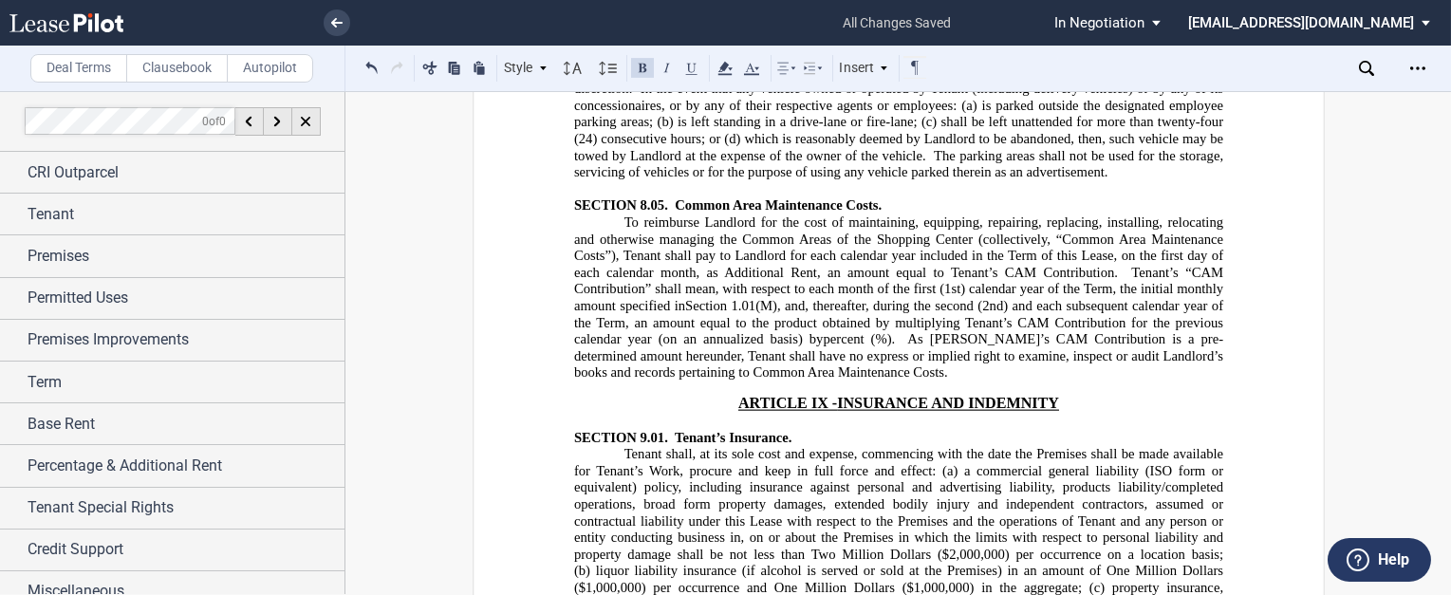
drag, startPoint x: 645, startPoint y: 363, endPoint x: 671, endPoint y: 360, distance: 25.9
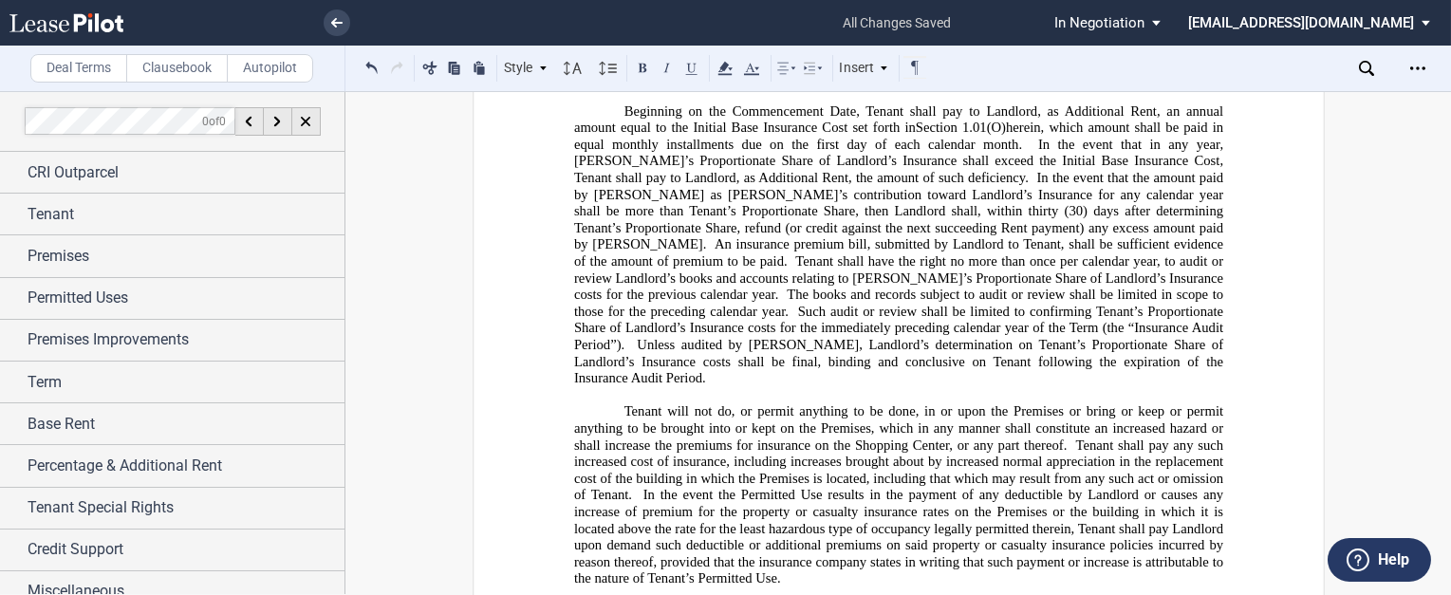
scroll to position [14578, 0]
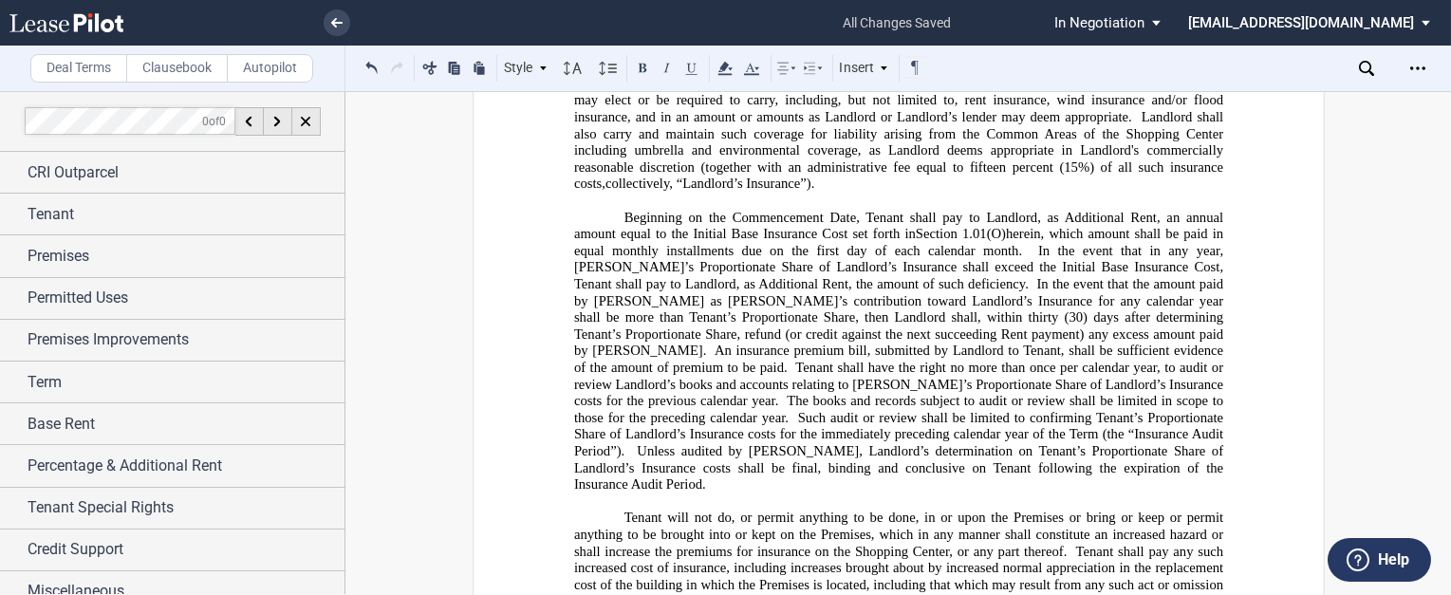
drag, startPoint x: 1066, startPoint y: 210, endPoint x: 1088, endPoint y: 212, distance: 21.9
drag, startPoint x: 1210, startPoint y: 210, endPoint x: 1223, endPoint y: 208, distance: 13.4
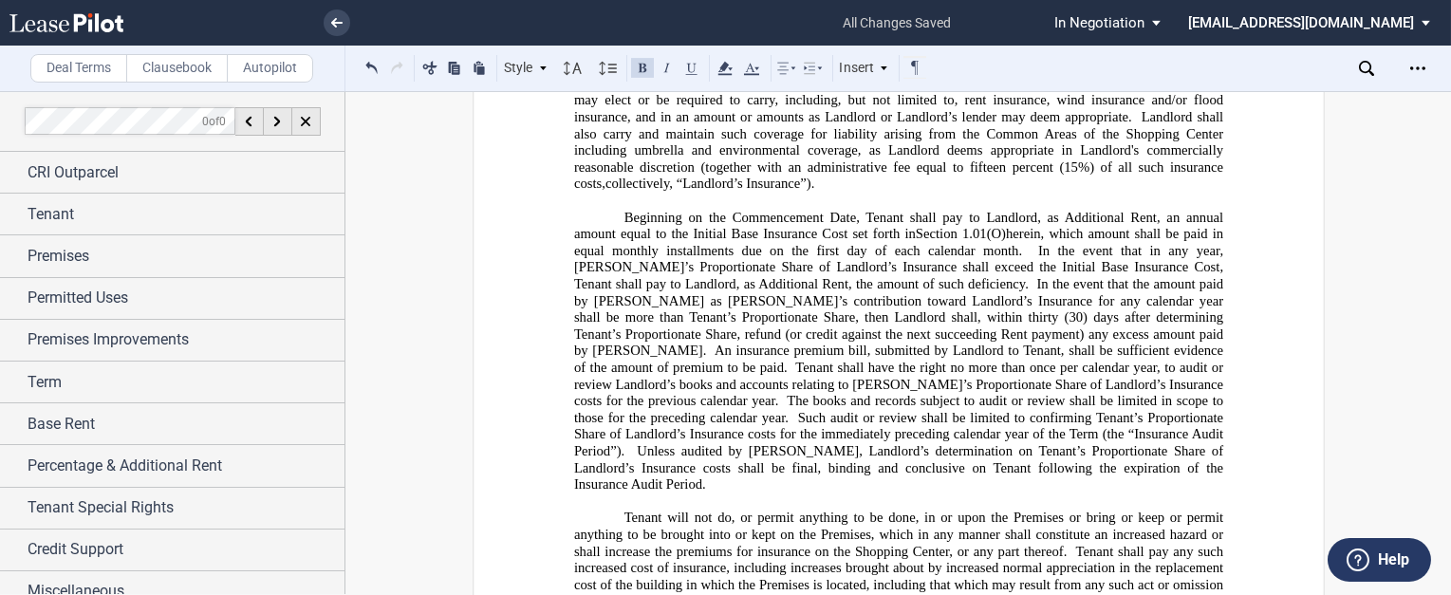
drag, startPoint x: 1004, startPoint y: 306, endPoint x: 1092, endPoint y: 297, distance: 88.7
drag, startPoint x: 1041, startPoint y: 309, endPoint x: 1065, endPoint y: 311, distance: 23.8
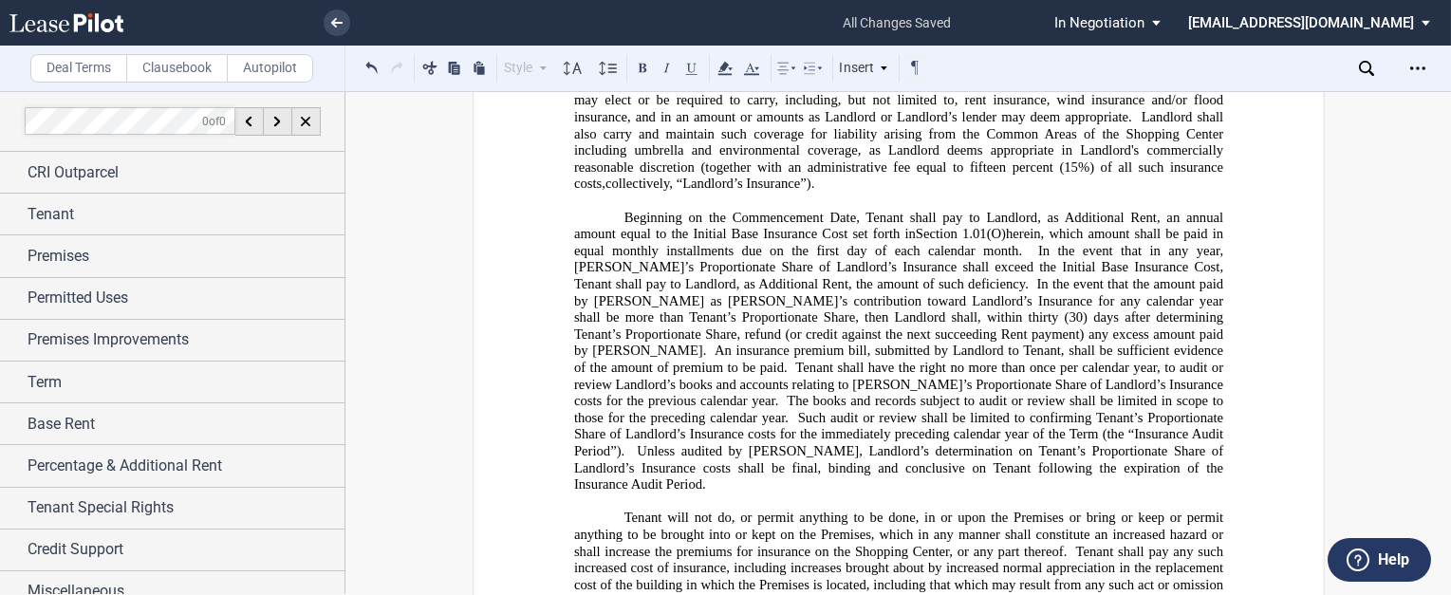
drag, startPoint x: 862, startPoint y: 361, endPoint x: 784, endPoint y: 360, distance: 77.8
drag, startPoint x: 976, startPoint y: 361, endPoint x: 1032, endPoint y: 353, distance: 56.5
drag, startPoint x: 785, startPoint y: 351, endPoint x: 822, endPoint y: 345, distance: 37.6
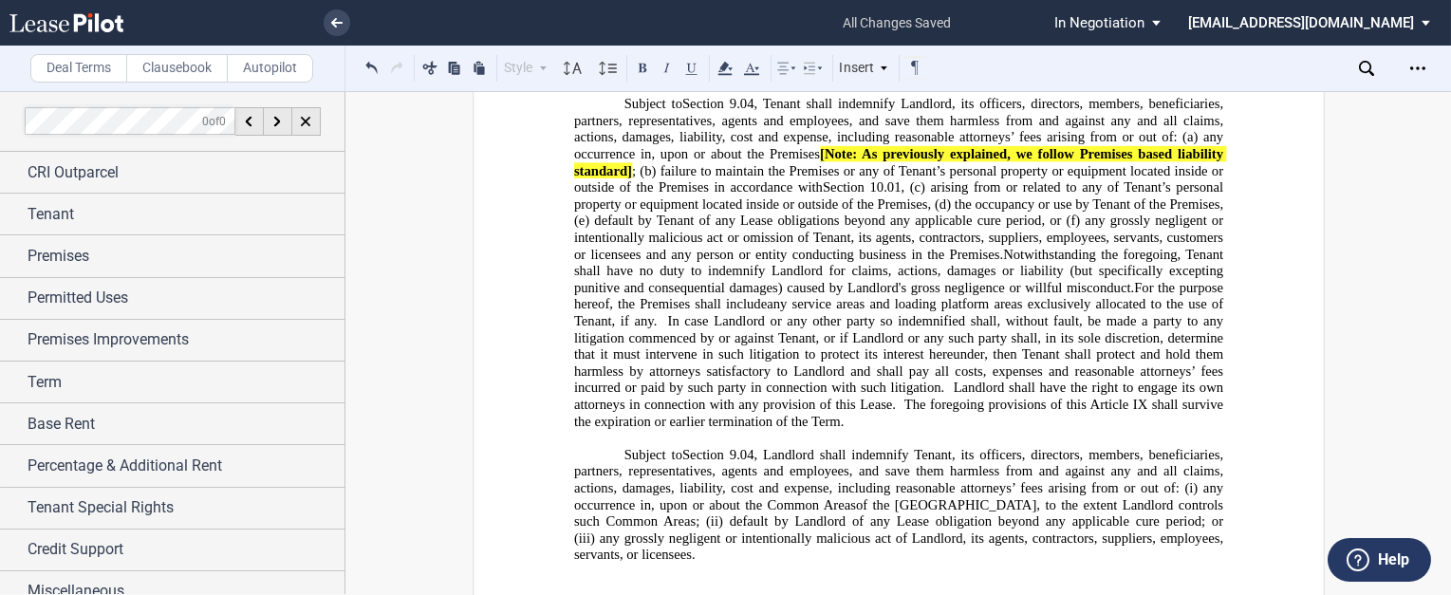
scroll to position [15413, 0]
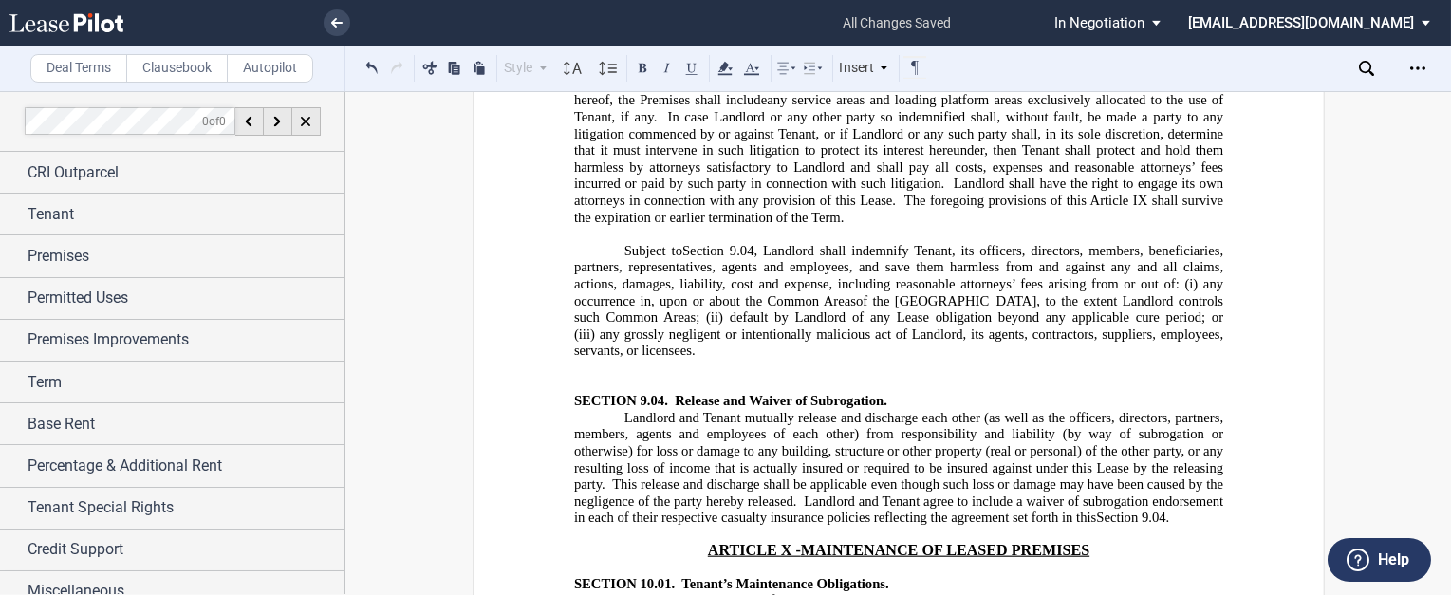
drag, startPoint x: 1041, startPoint y: 397, endPoint x: 1067, endPoint y: 395, distance: 25.7
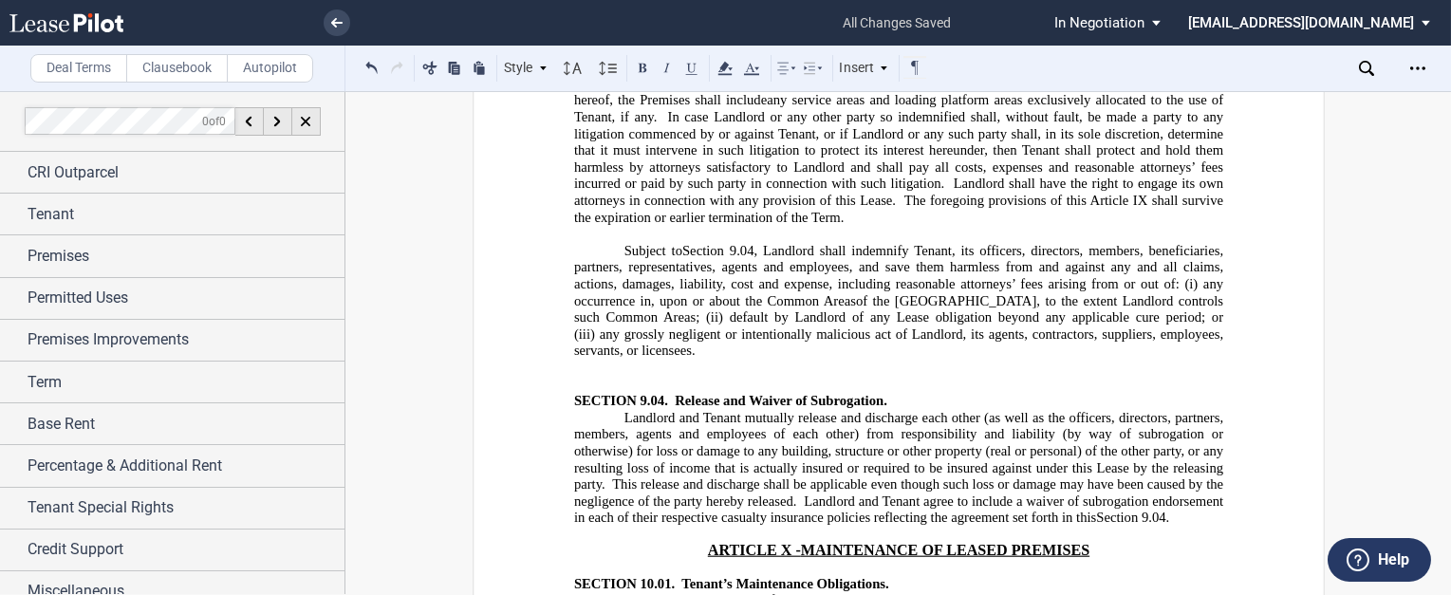
drag, startPoint x: 761, startPoint y: 452, endPoint x: 797, endPoint y: 437, distance: 39.1
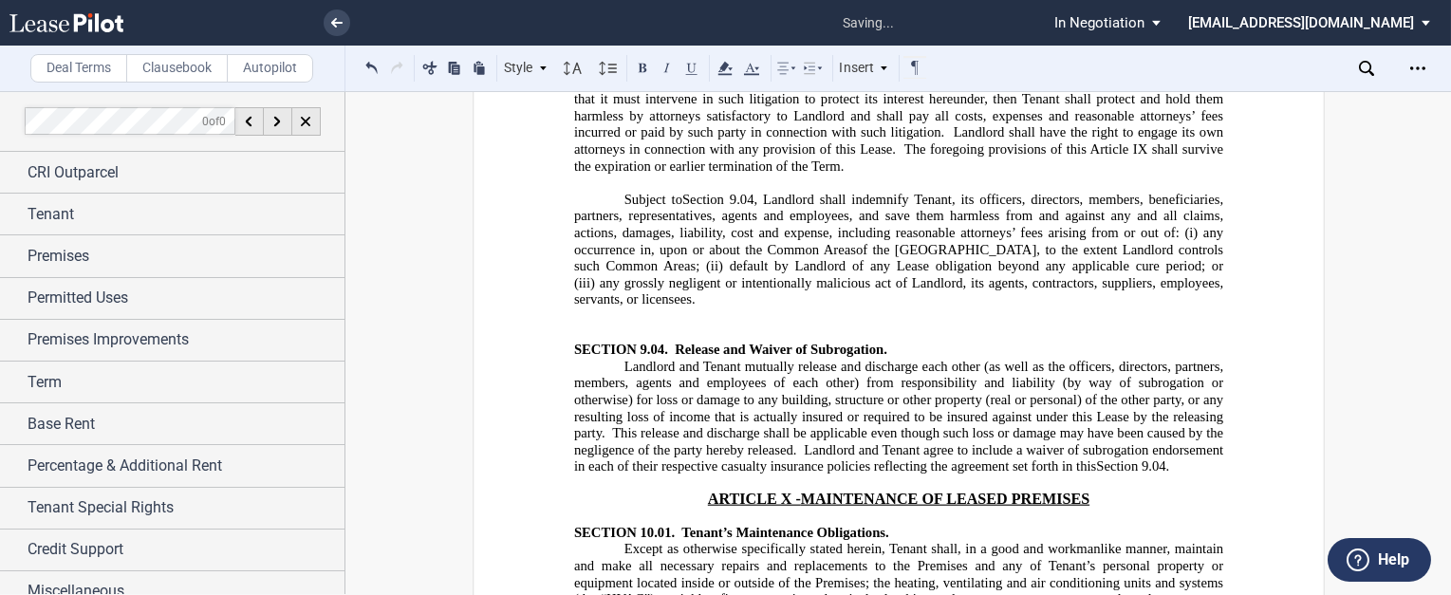
scroll to position [15565, 0]
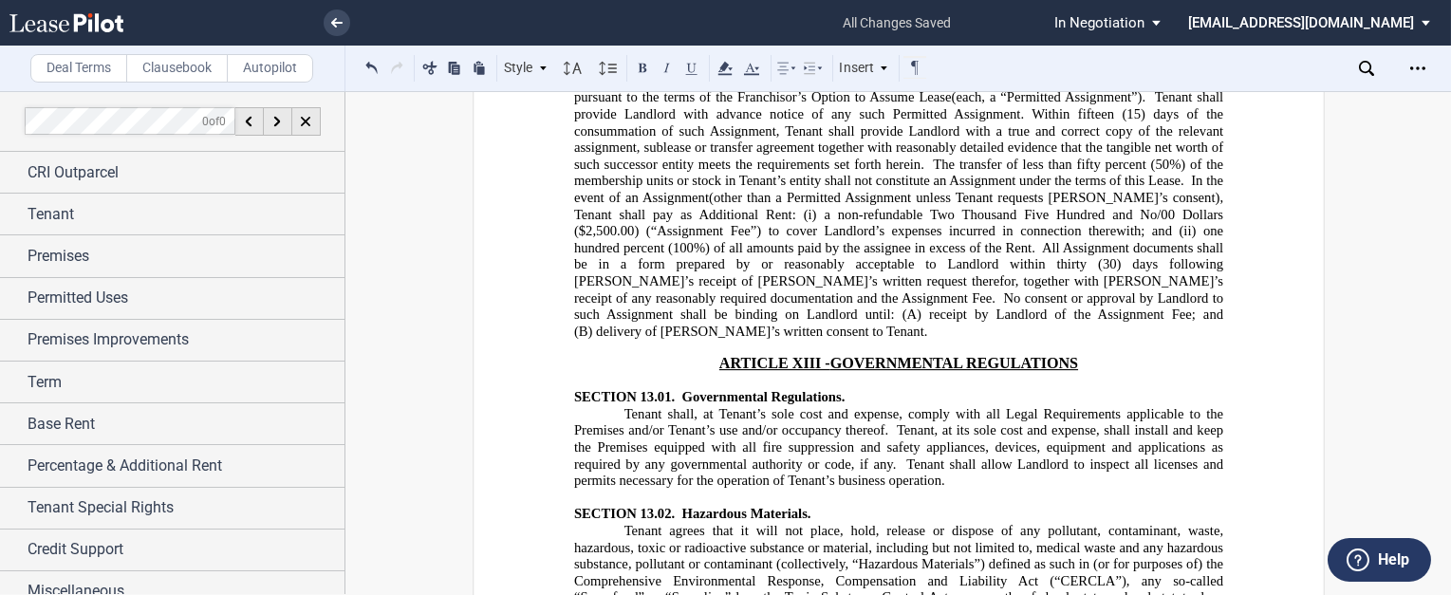
scroll to position [18298, 0]
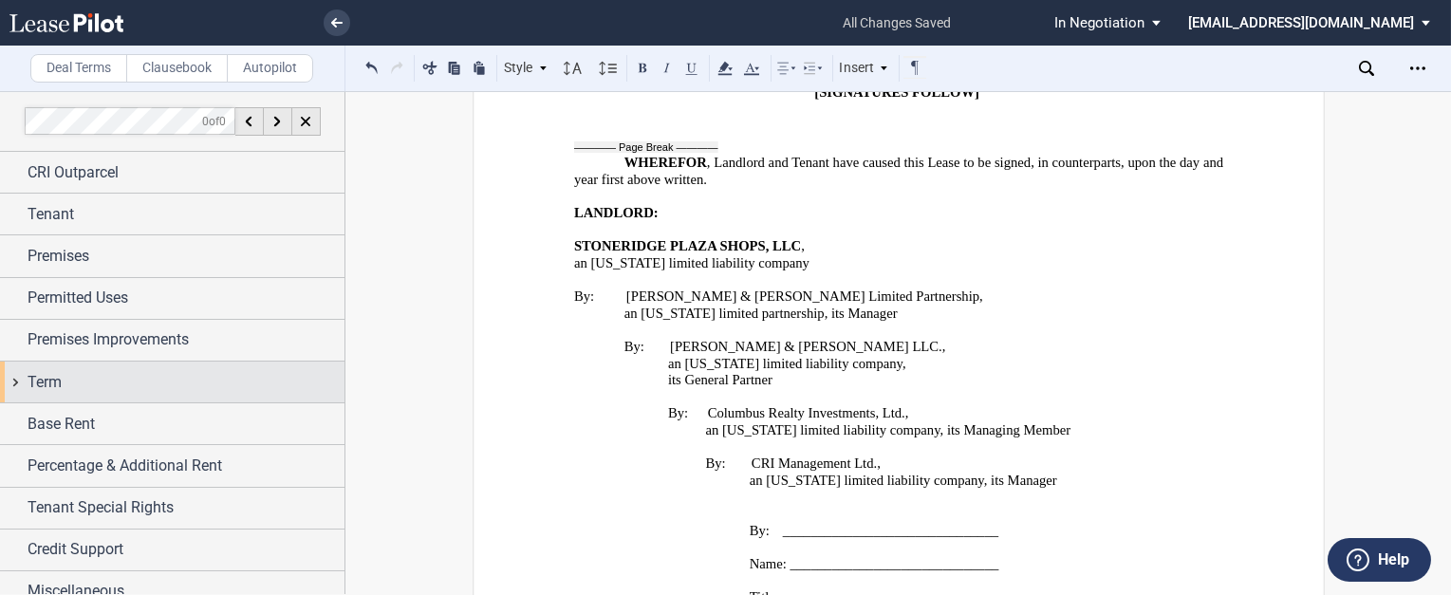
scroll to position [30067, 0]
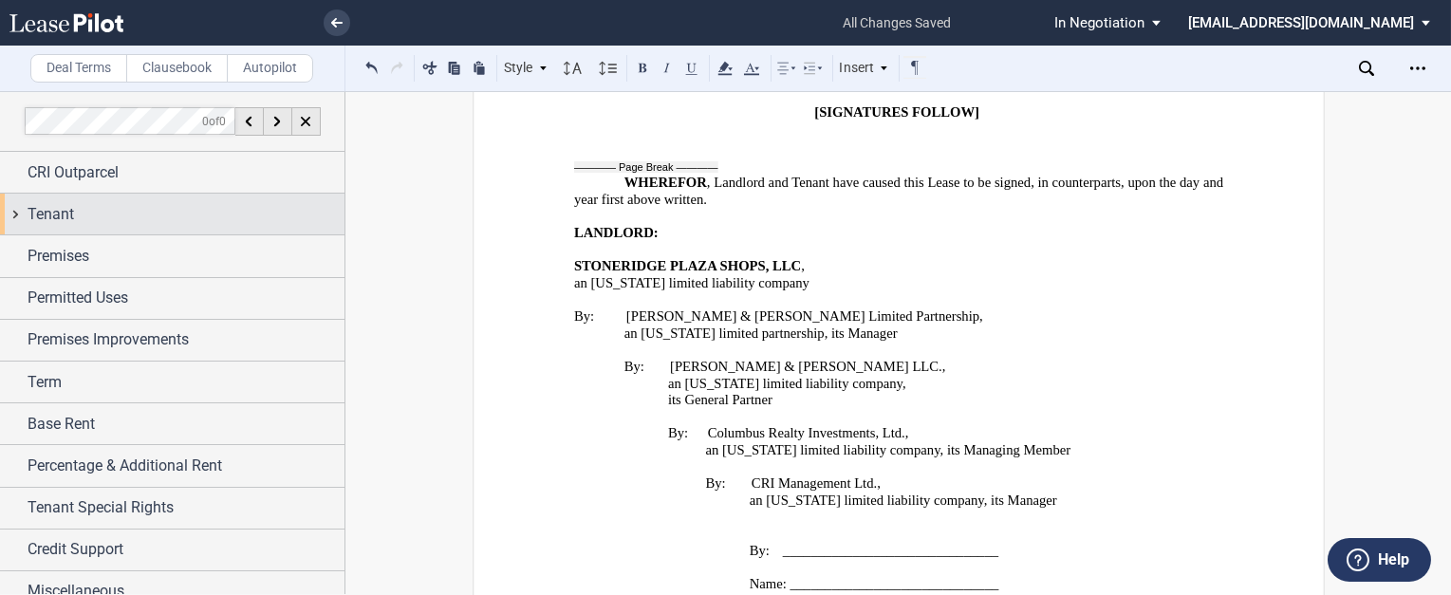
click at [172, 221] on div "Tenant" at bounding box center [186, 214] width 317 height 23
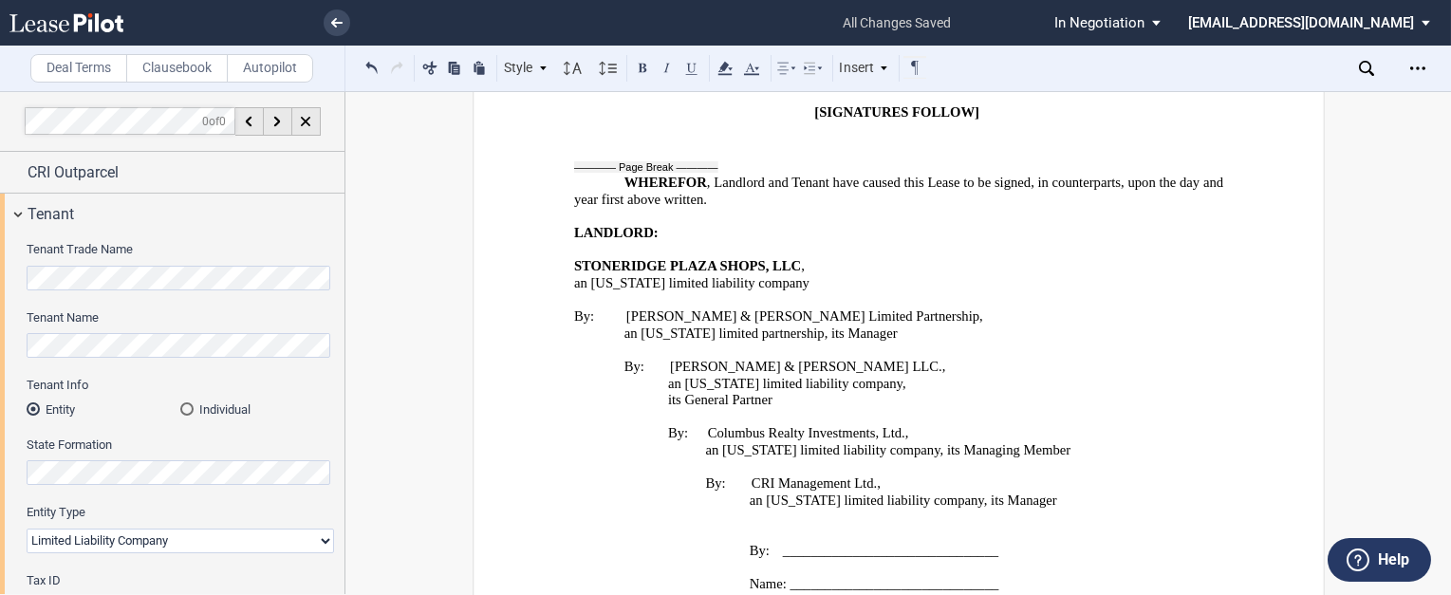
drag, startPoint x: 724, startPoint y: 215, endPoint x: 743, endPoint y: 212, distance: 19.4
drag, startPoint x: 796, startPoint y: 220, endPoint x: 626, endPoint y: 218, distance: 169.9
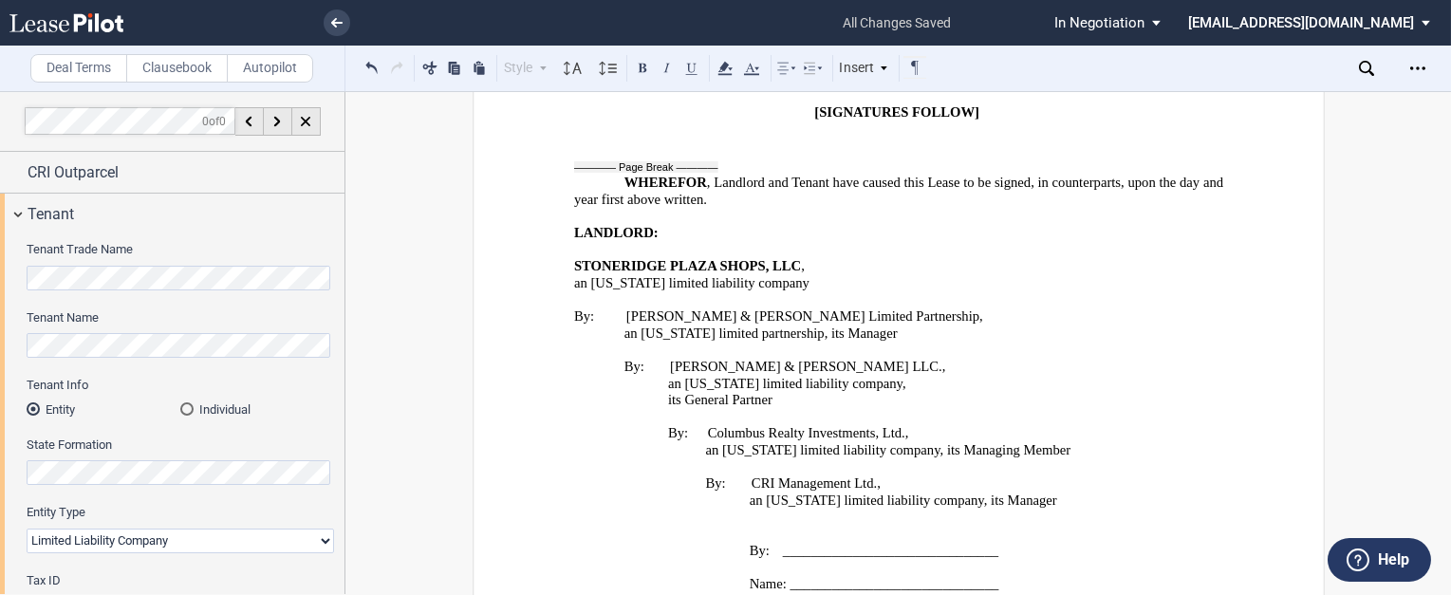
drag, startPoint x: 727, startPoint y: 218, endPoint x: 570, endPoint y: 219, distance: 156.6
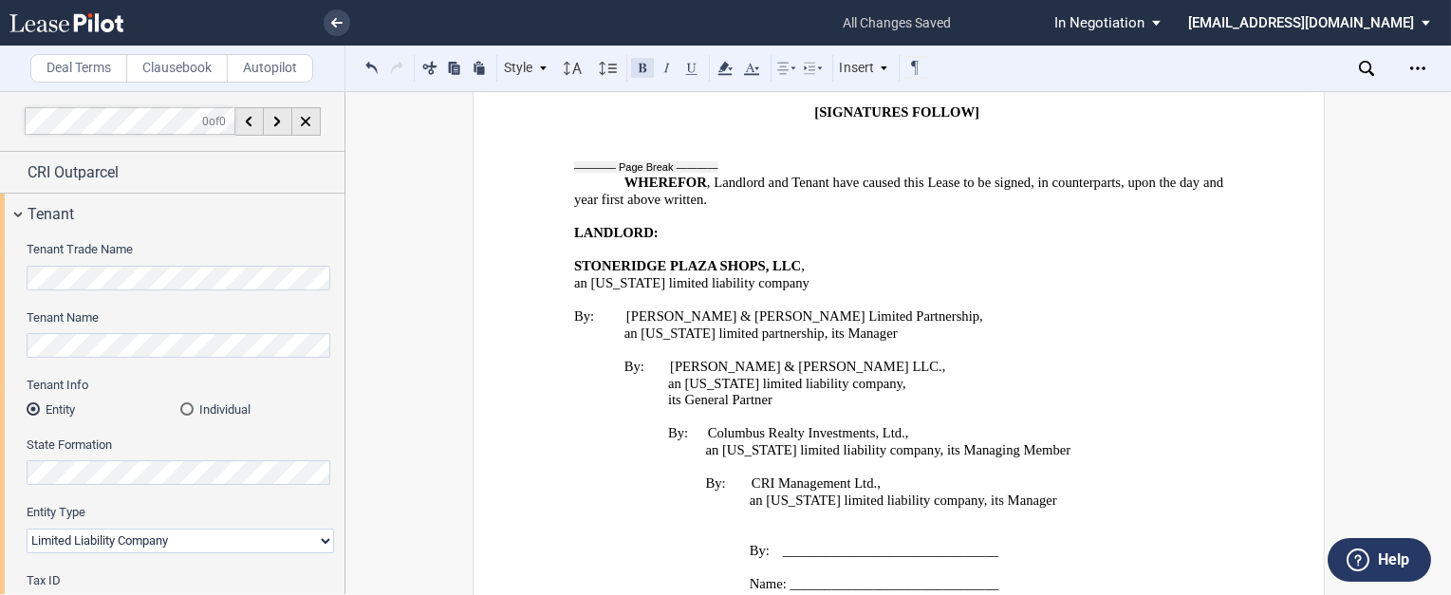
click at [638, 65] on button at bounding box center [642, 67] width 23 height 23
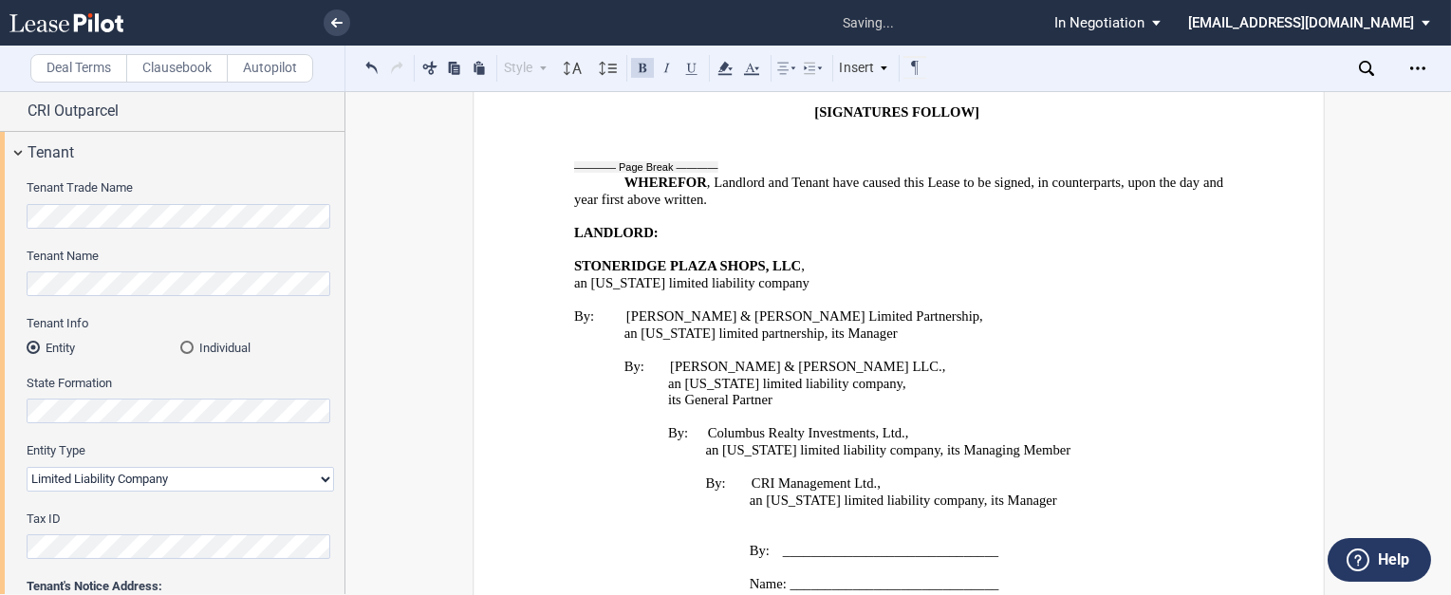
scroll to position [152, 0]
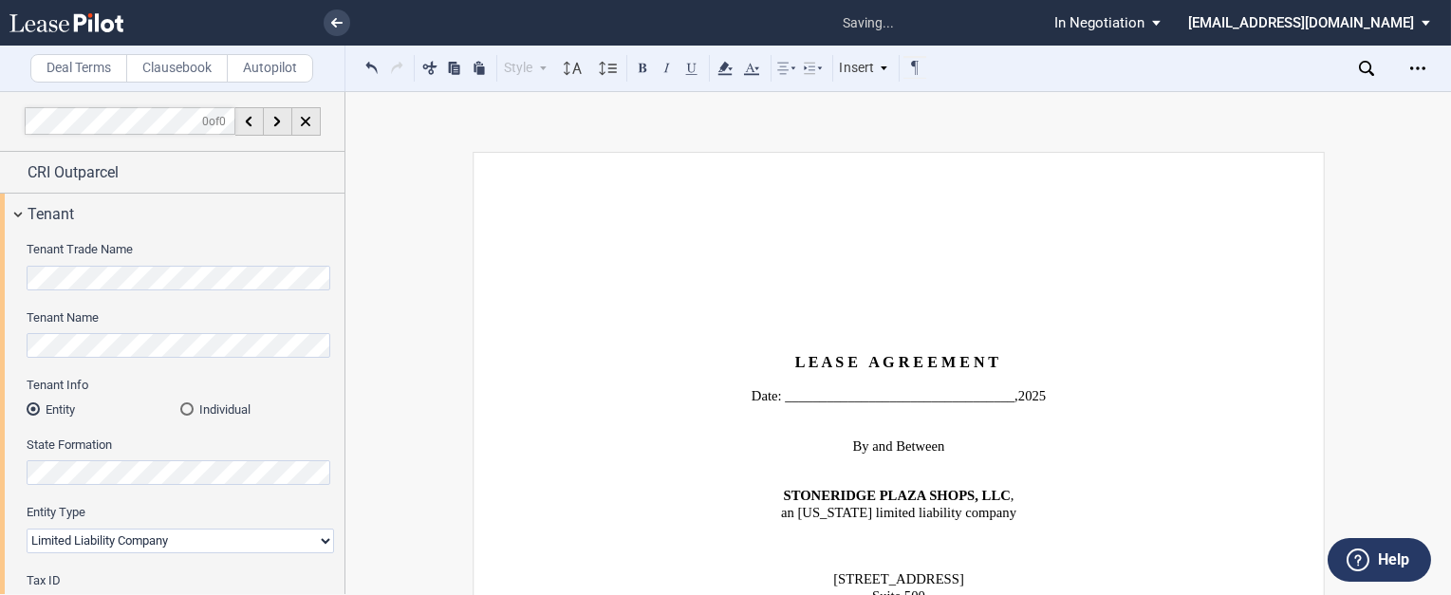
scroll to position [152, 0]
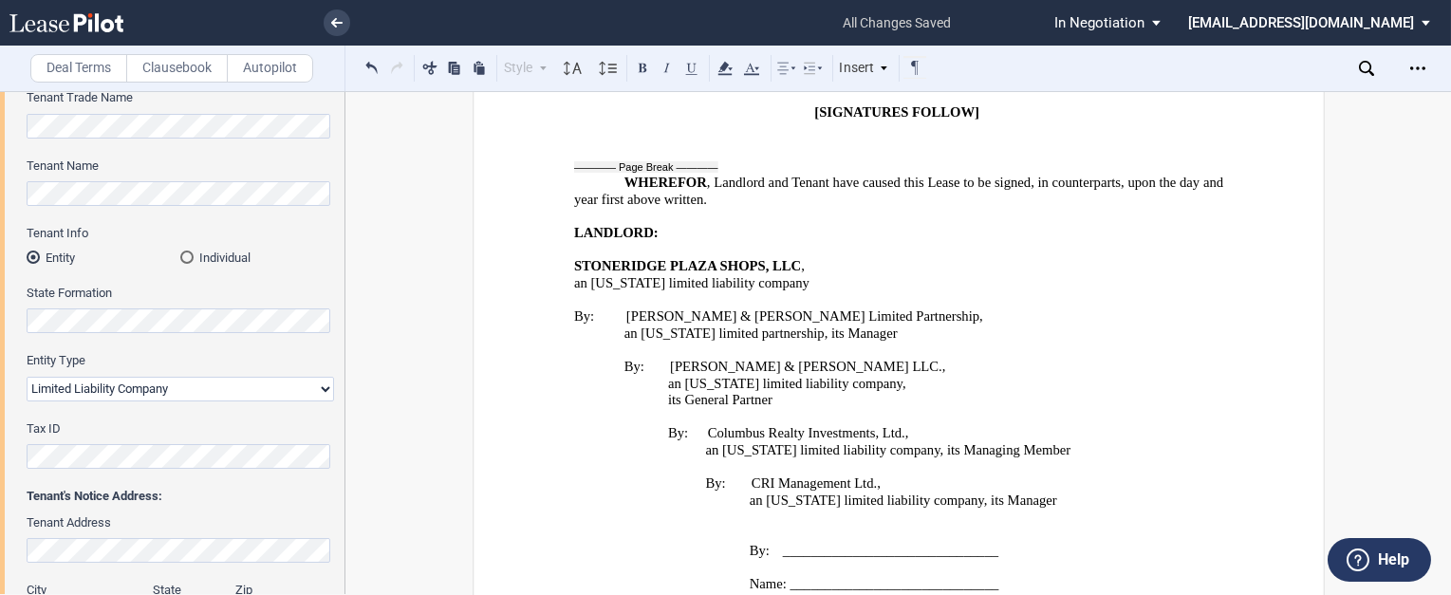
drag, startPoint x: 906, startPoint y: 216, endPoint x: 763, endPoint y: 221, distance: 143.4
drag, startPoint x: 1171, startPoint y: 218, endPoint x: 999, endPoint y: 221, distance: 171.8
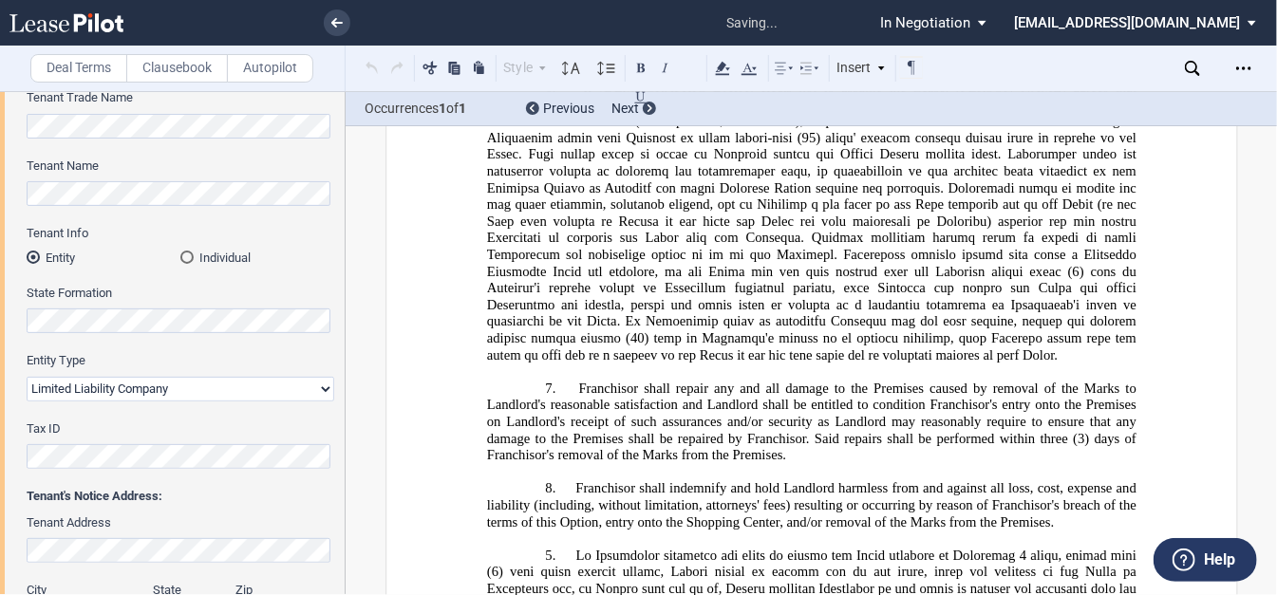
scroll to position [1211, 0]
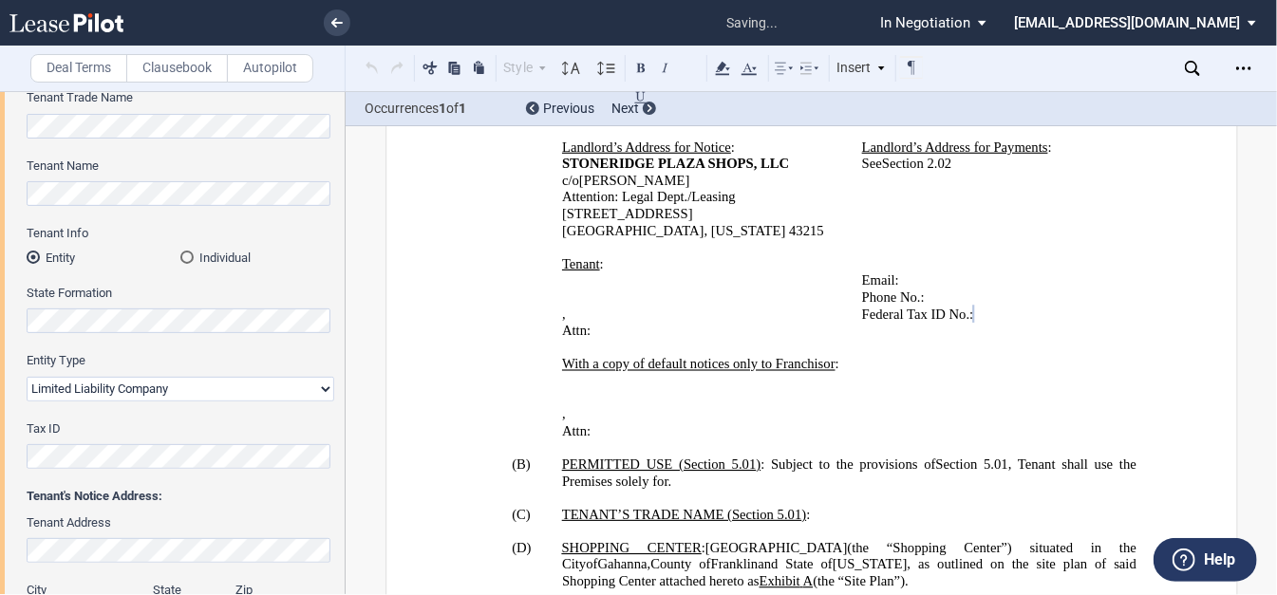
click at [804, 390] on p "﻿ ﻿" at bounding box center [849, 398] width 574 height 17
drag, startPoint x: 334, startPoint y: 19, endPoint x: 765, endPoint y: 75, distance: 434.5
click at [335, 19] on use at bounding box center [336, 22] width 11 height 9
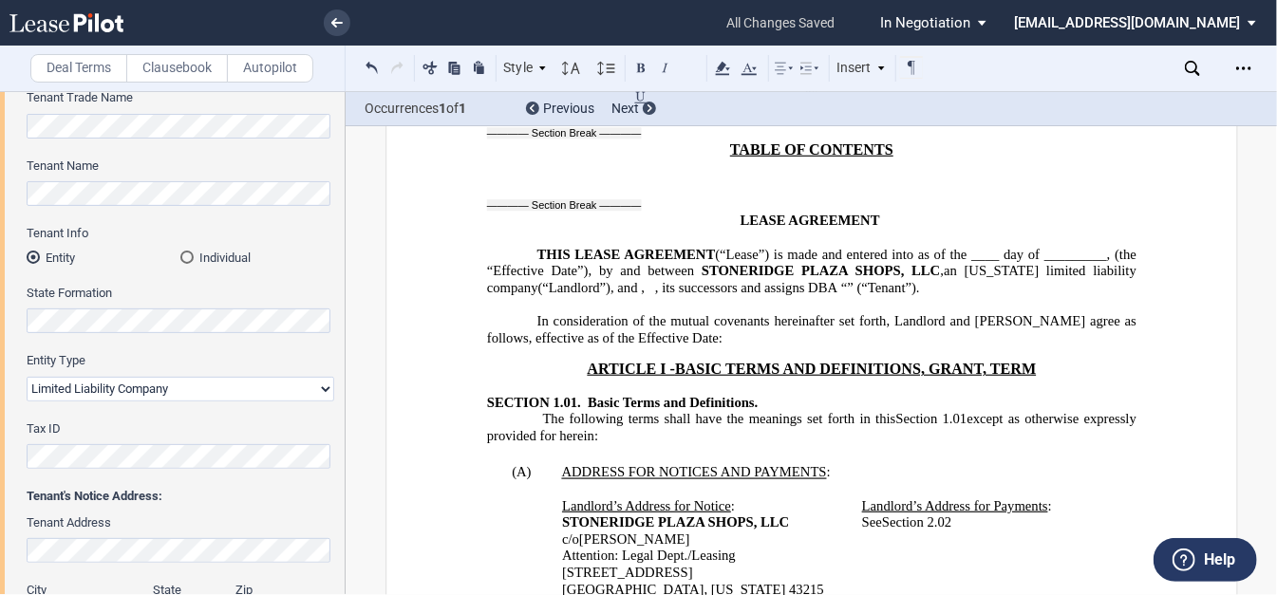
scroll to position [831, 0]
